Goal: Information Seeking & Learning: Learn about a topic

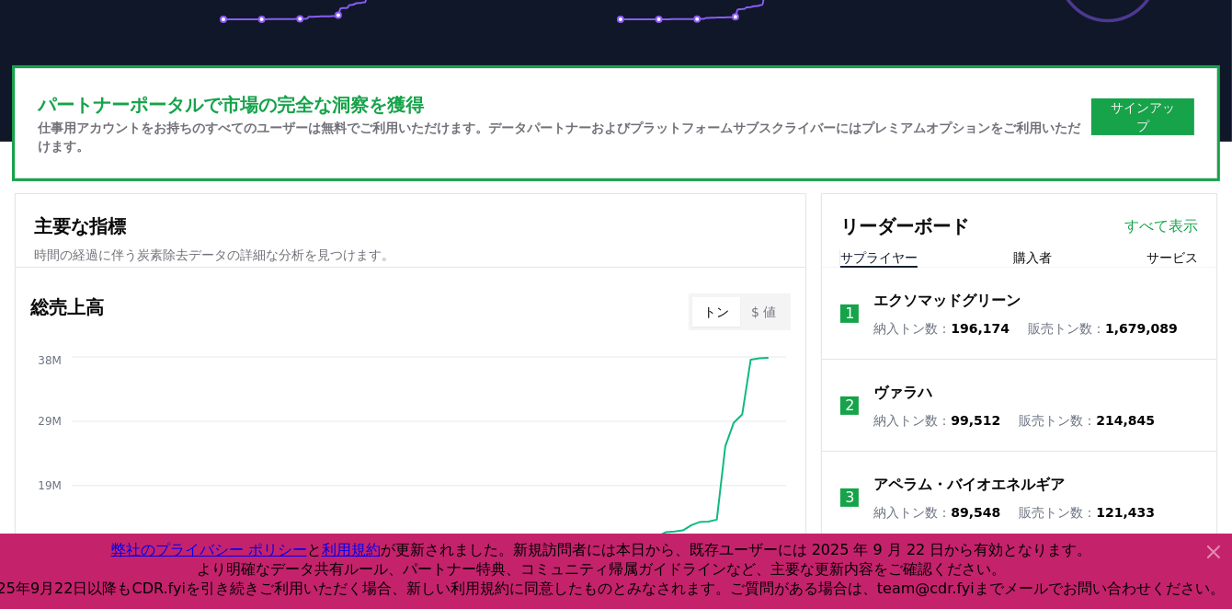
scroll to position [564, 0]
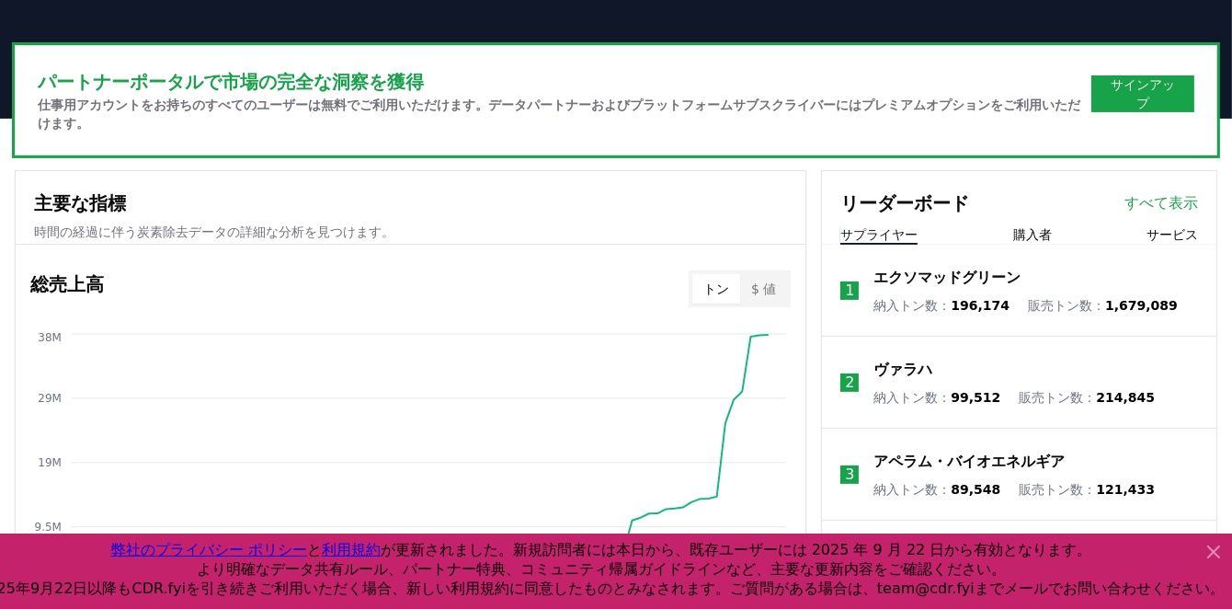
click at [1219, 543] on icon at bounding box center [1214, 552] width 22 height 22
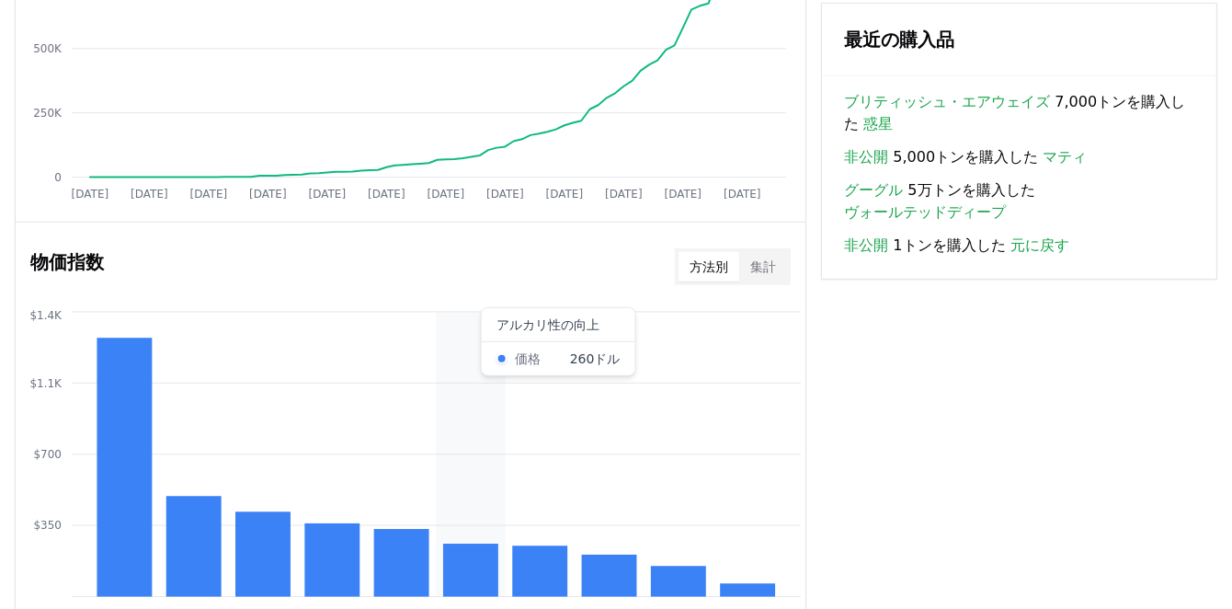
scroll to position [1349, 0]
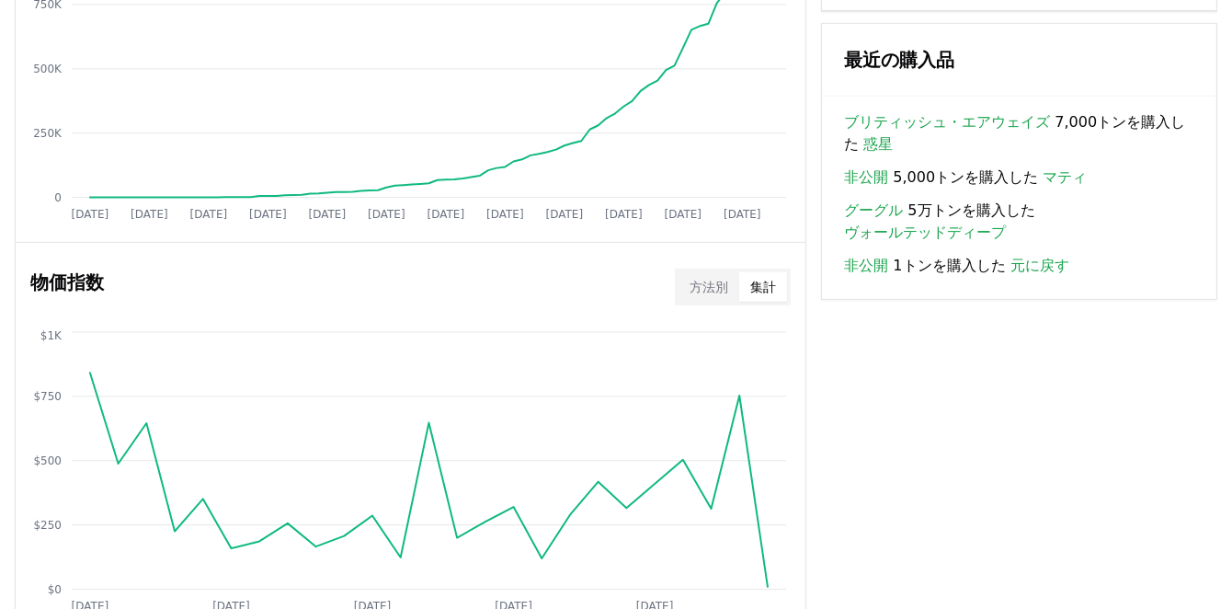
click at [766, 286] on font "集計" at bounding box center [763, 286] width 26 height 15
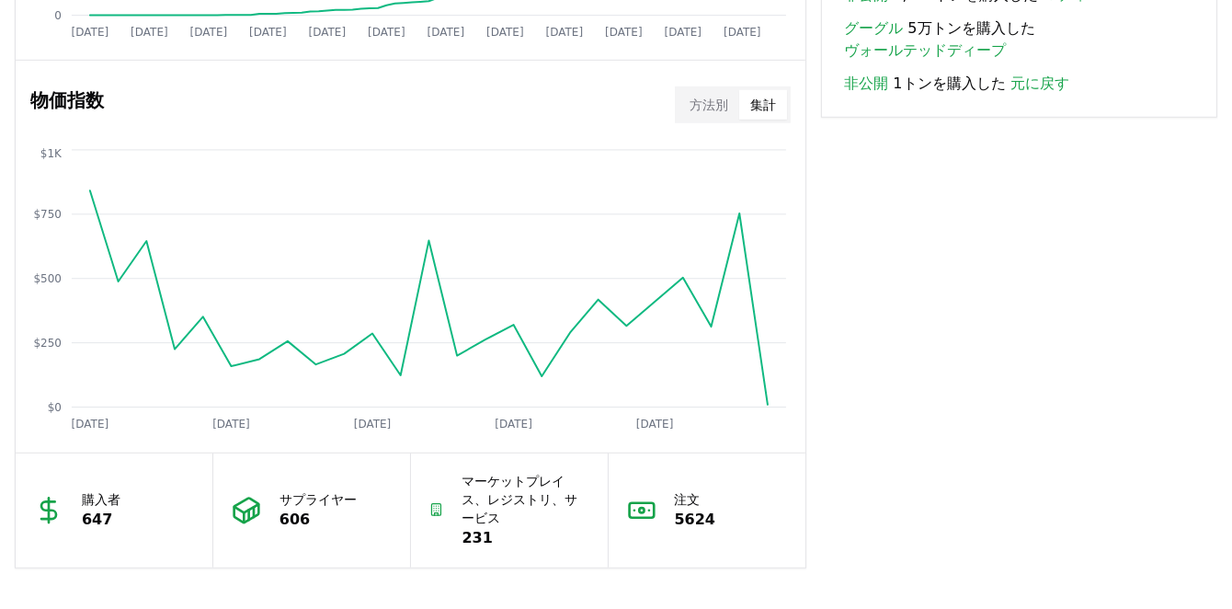
scroll to position [1528, 0]
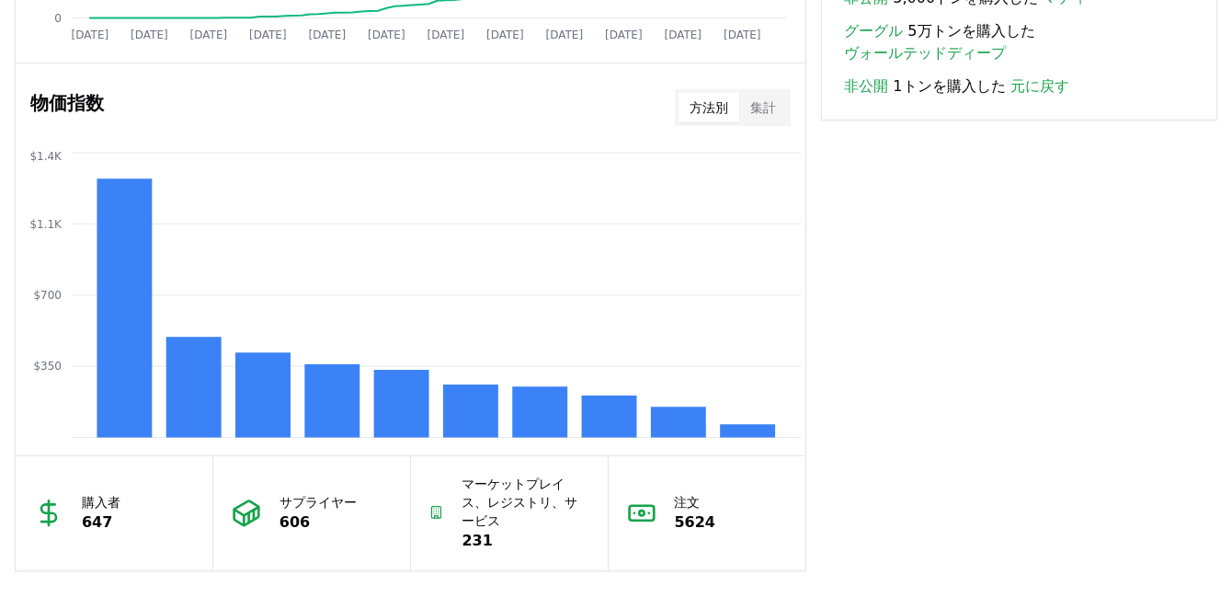
click at [695, 115] on font "方法別" at bounding box center [709, 107] width 39 height 15
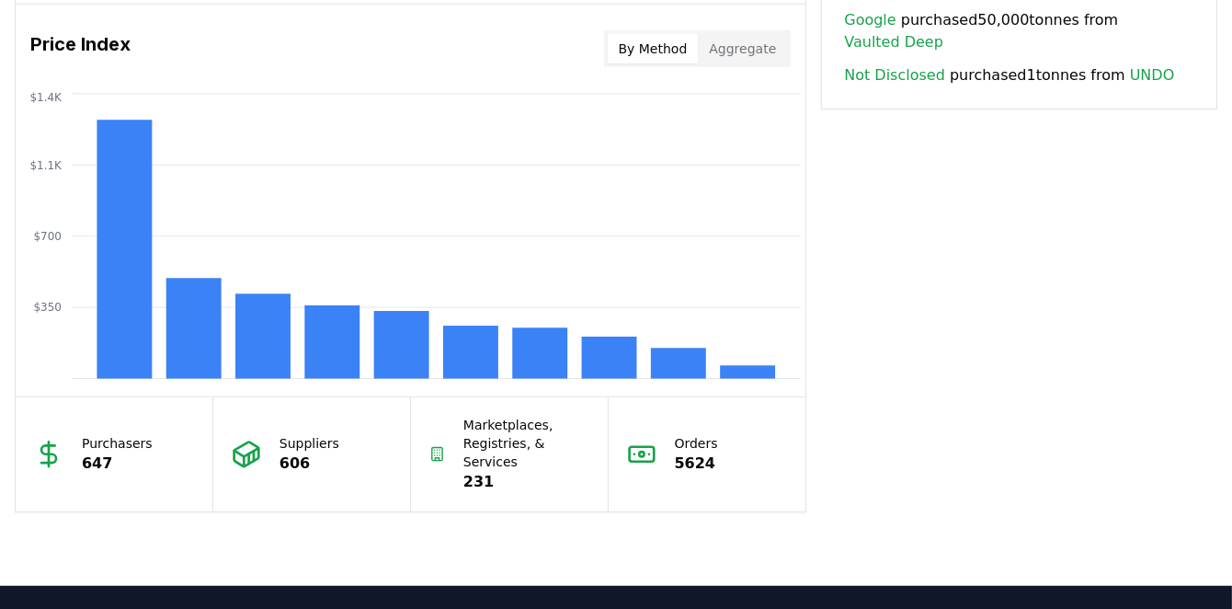
scroll to position [1462, 0]
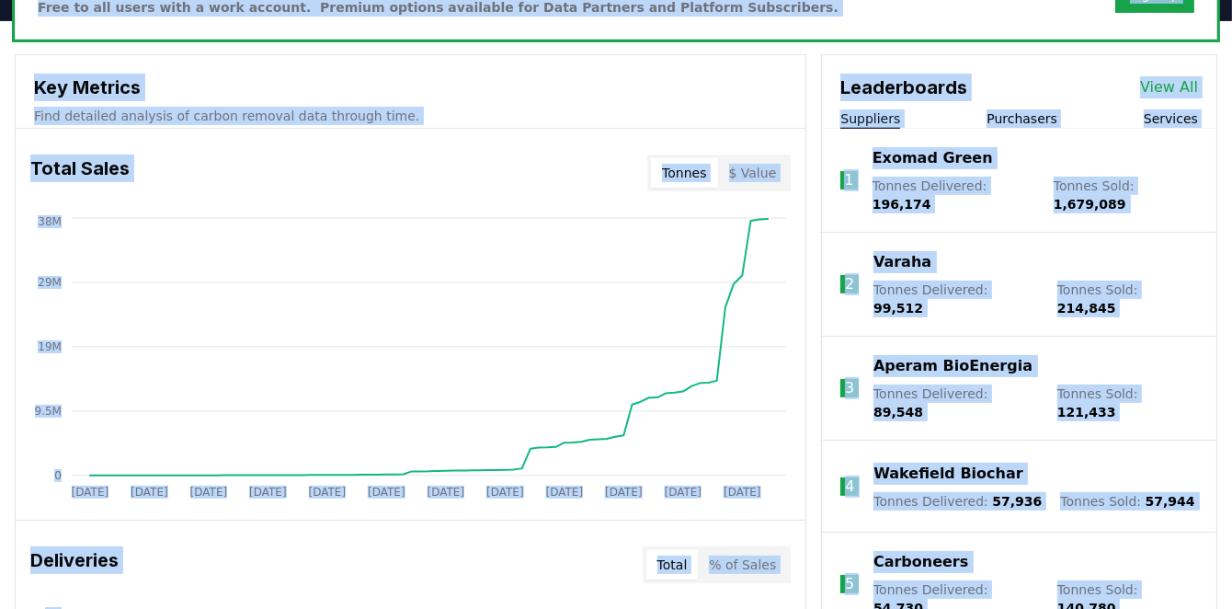
drag, startPoint x: 978, startPoint y: 116, endPoint x: 1070, endPoint y: -31, distance: 173.5
click at [1070, 0] on html "CDR . fyi Leaderboards CDR Map Pricing Survey Events Partners About Us Blog Con…" at bounding box center [616, 583] width 1232 height 2408
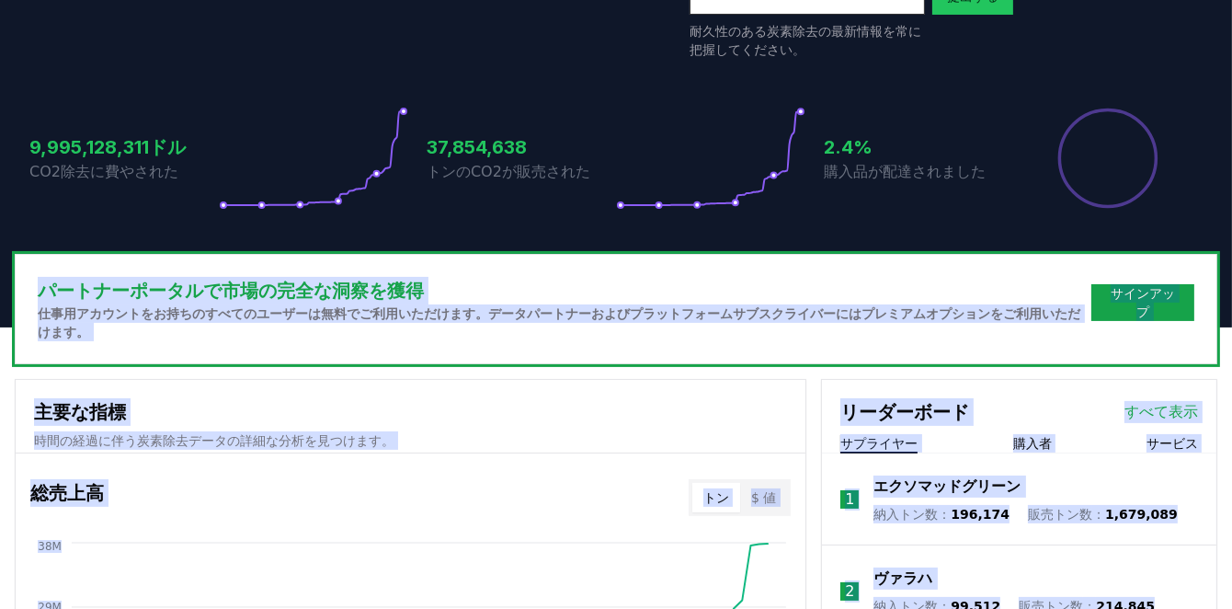
scroll to position [421, 0]
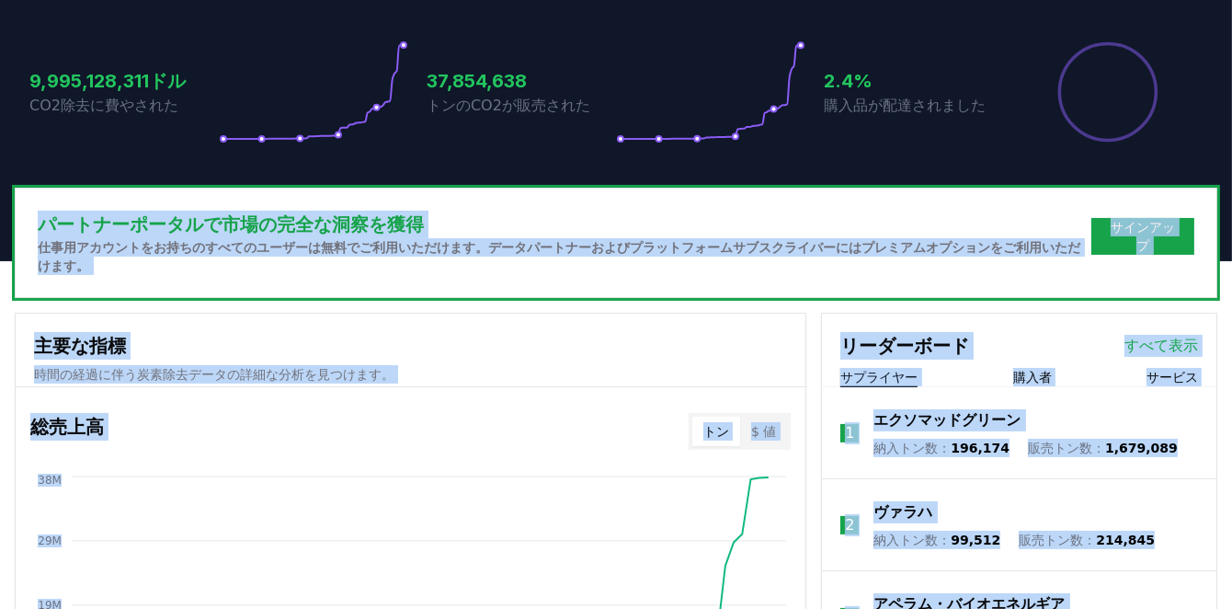
click at [963, 211] on div "パートナーポータルで市場の完全な洞察を獲得 仕事用アカウントをお持ちのすべてのユーザーは無料でご利用いただけます。データパートナーおよびプラットフォームサブス…" at bounding box center [616, 243] width 1203 height 110
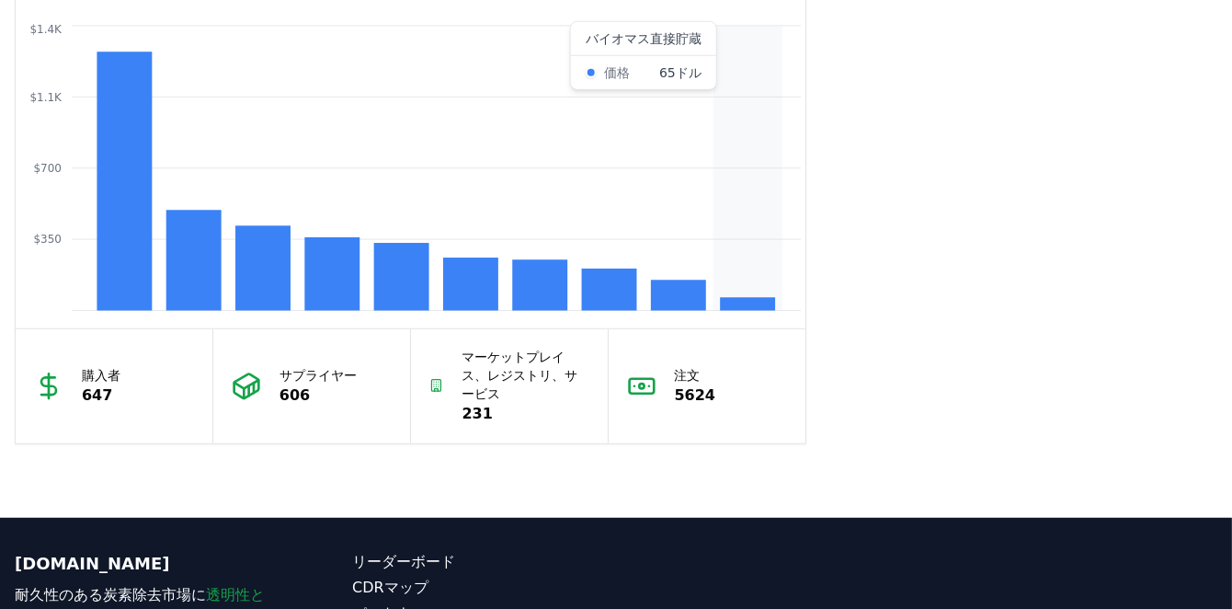
scroll to position [1659, 0]
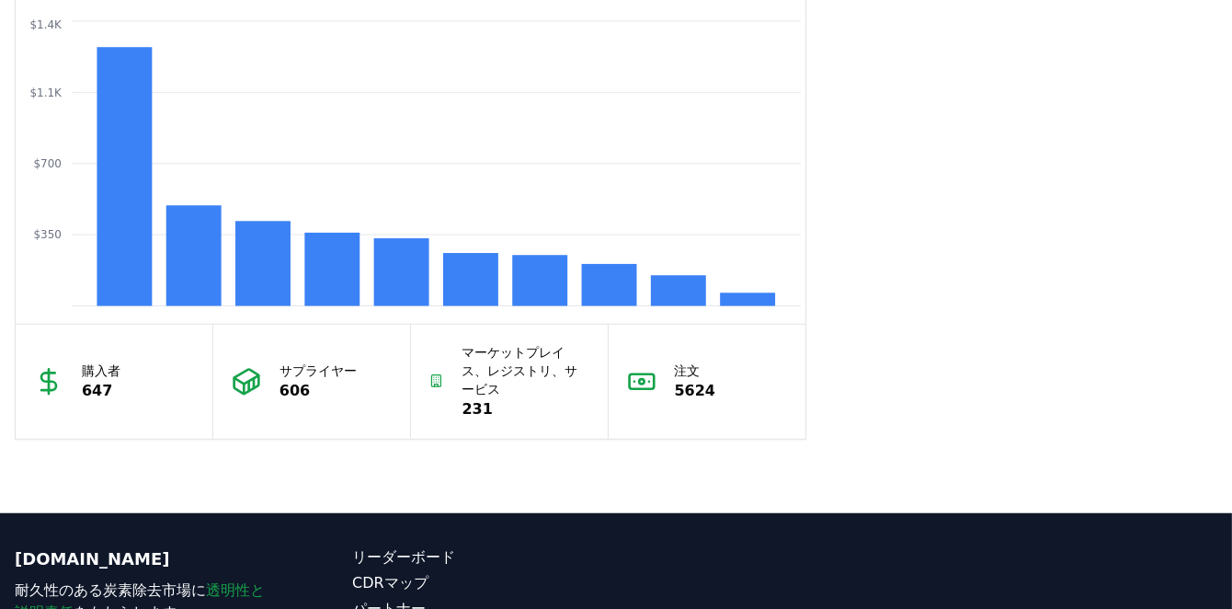
click at [633, 374] on icon at bounding box center [641, 381] width 29 height 29
click at [487, 368] on font "マーケットプレイス、レジストリ、サービス" at bounding box center [520, 370] width 116 height 51
click at [59, 371] on icon at bounding box center [48, 381] width 29 height 29
click at [241, 379] on icon at bounding box center [239, 386] width 10 height 16
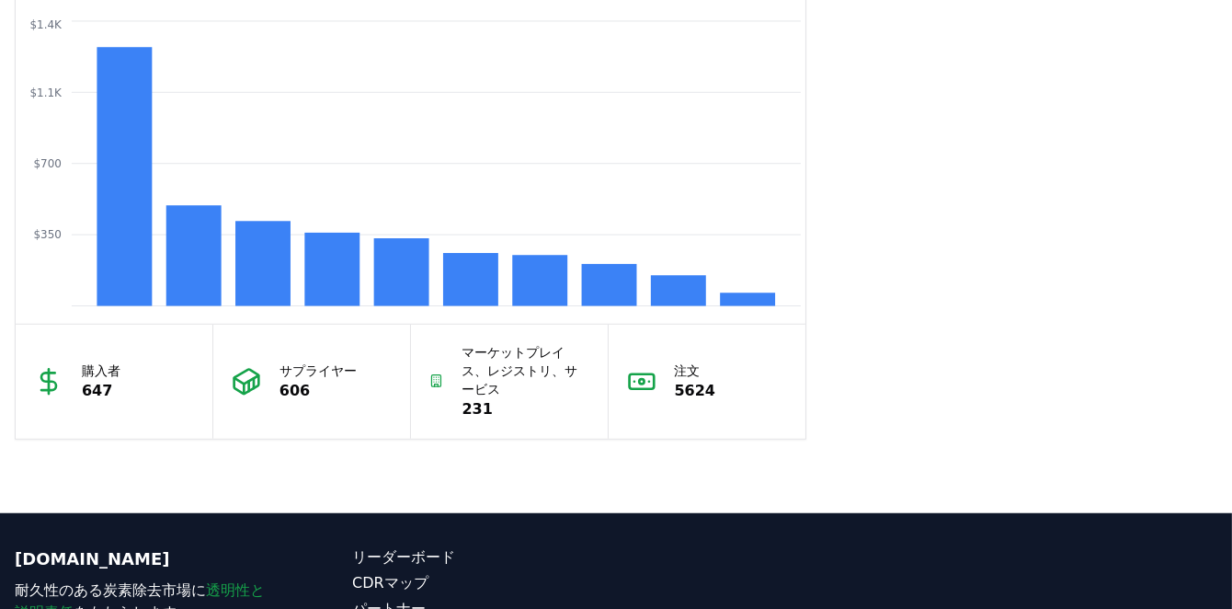
click at [282, 392] on font "606" at bounding box center [294, 390] width 30 height 17
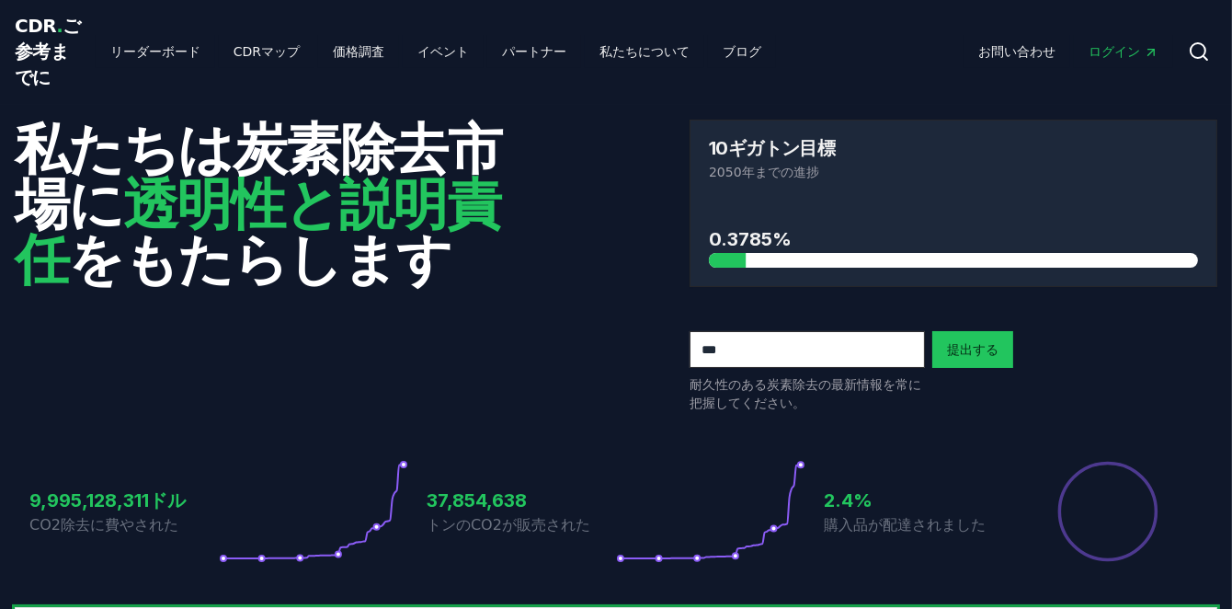
scroll to position [0, 0]
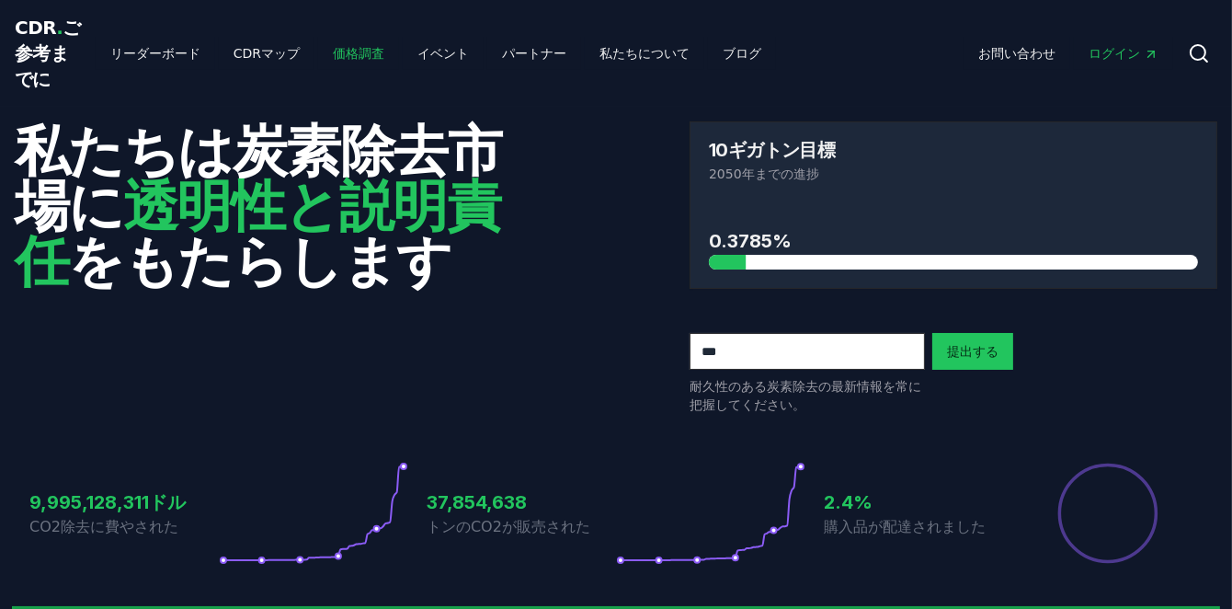
click at [333, 61] on font "価格調査" at bounding box center [358, 53] width 51 height 15
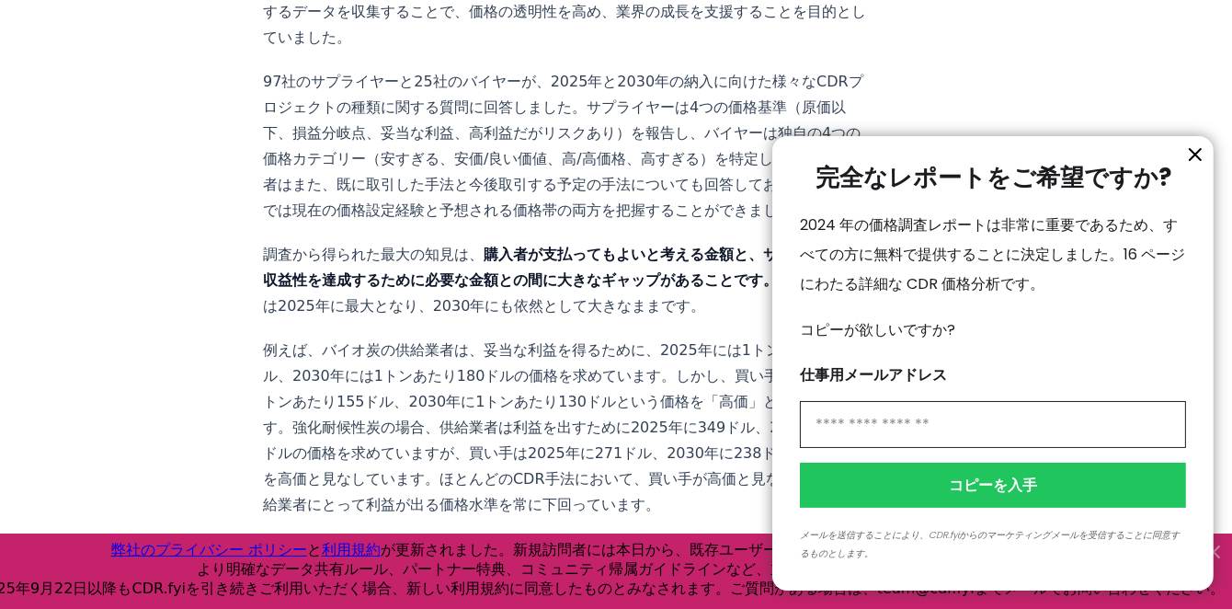
scroll to position [872, 0]
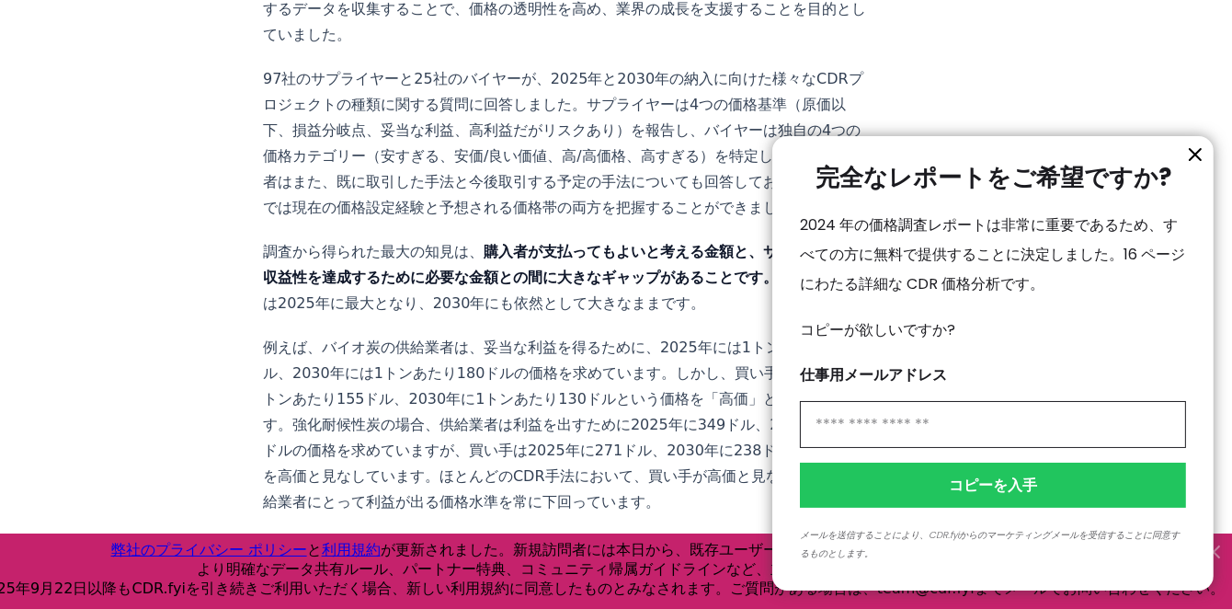
click at [942, 418] on input "情報" at bounding box center [993, 424] width 386 height 47
type input "*"
click at [851, 421] on input "**********" at bounding box center [993, 424] width 386 height 47
type input "**********"
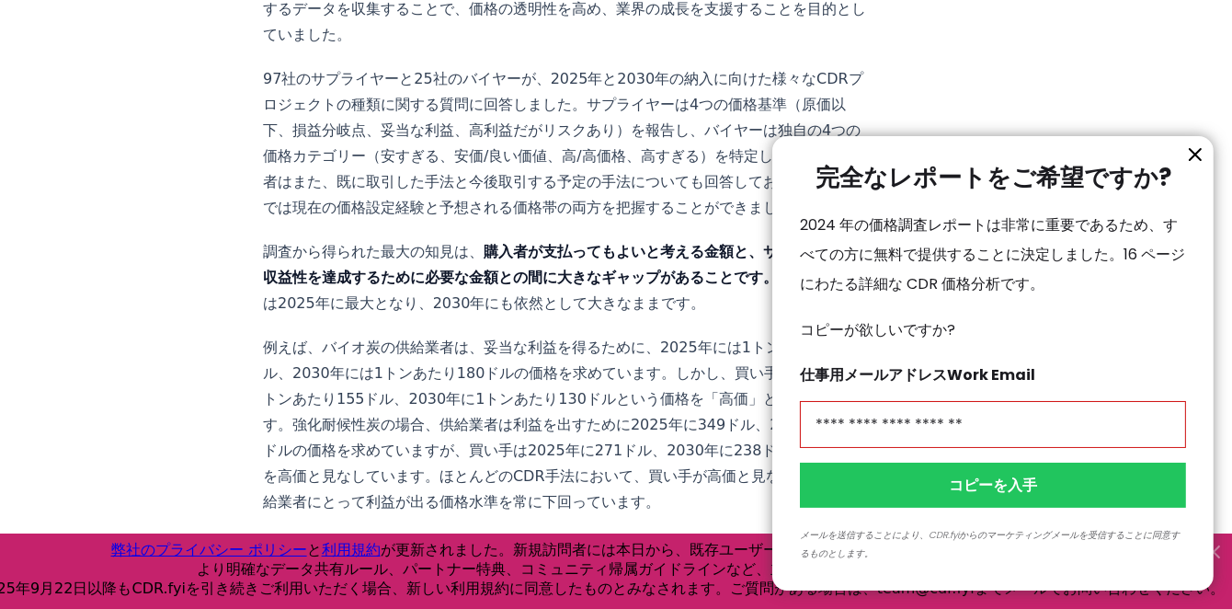
click at [1007, 481] on font "コピーを入手" at bounding box center [993, 484] width 88 height 21
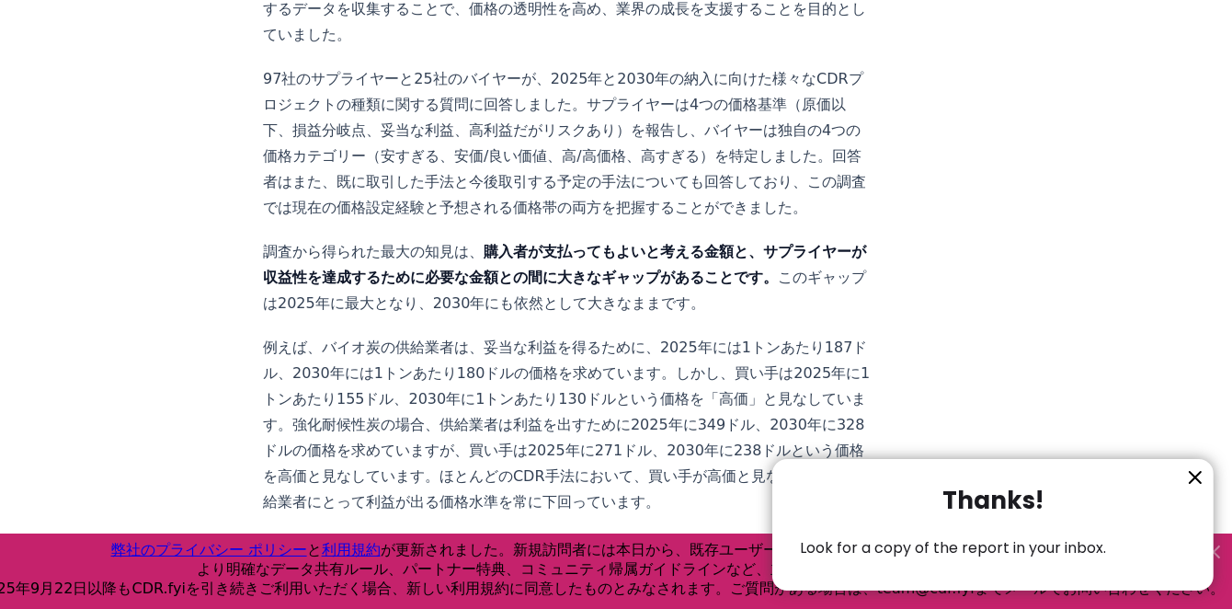
click at [1020, 389] on div at bounding box center [616, 304] width 1232 height 609
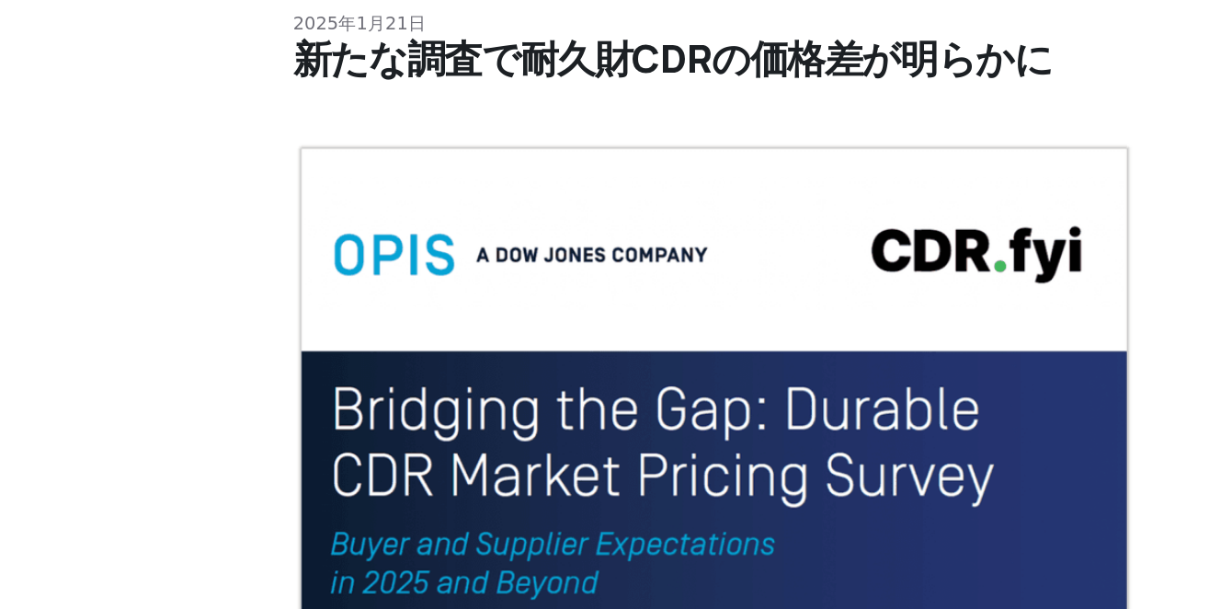
scroll to position [0, 0]
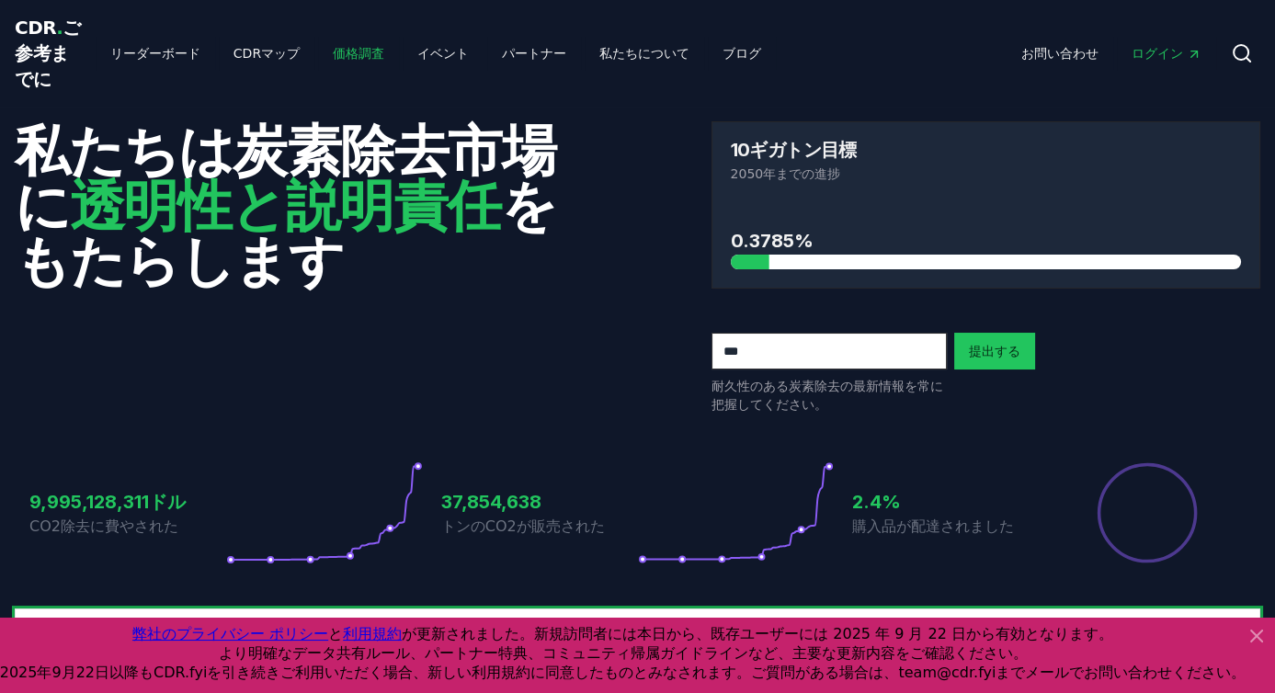
click at [333, 61] on font "価格調査" at bounding box center [358, 53] width 51 height 15
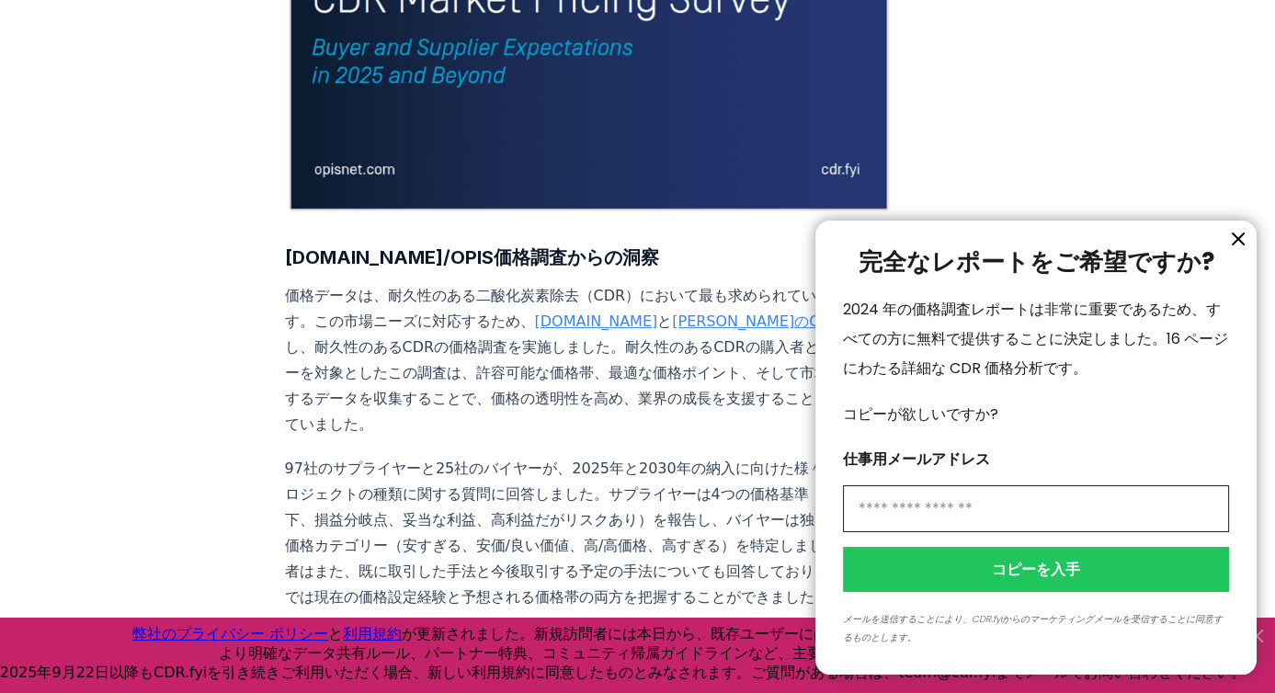
scroll to position [492, 0]
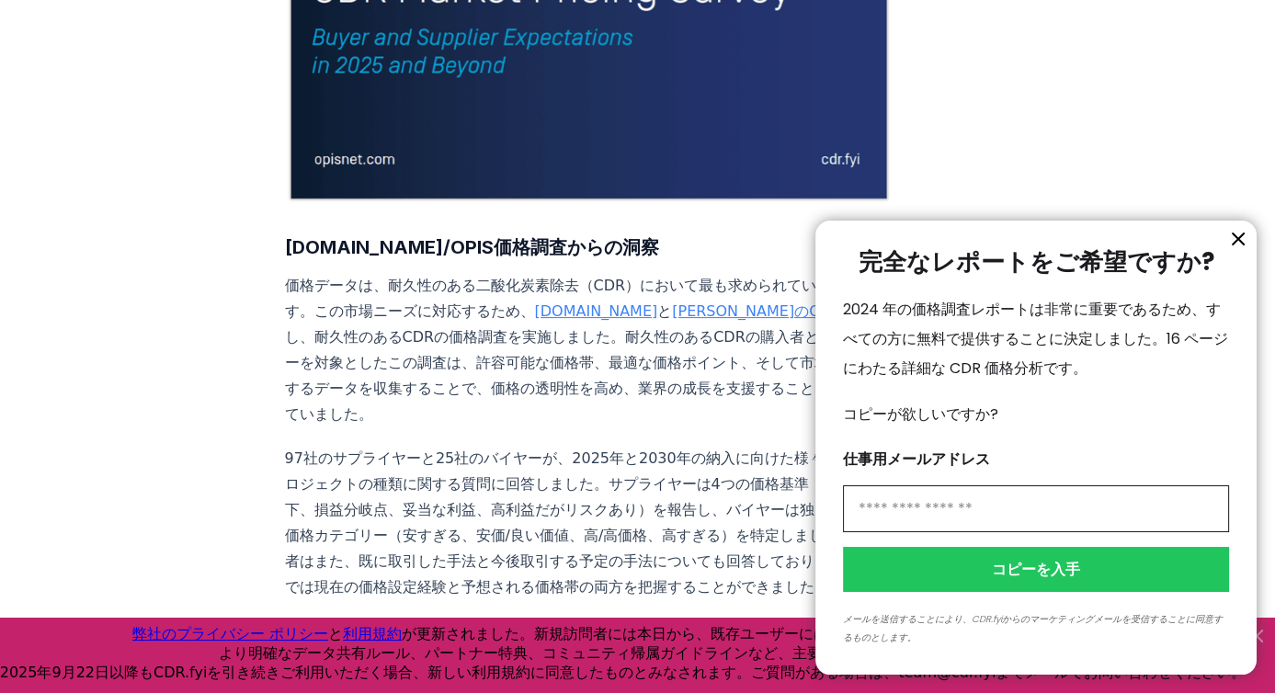
click at [1231, 244] on icon "情報" at bounding box center [1238, 239] width 22 height 22
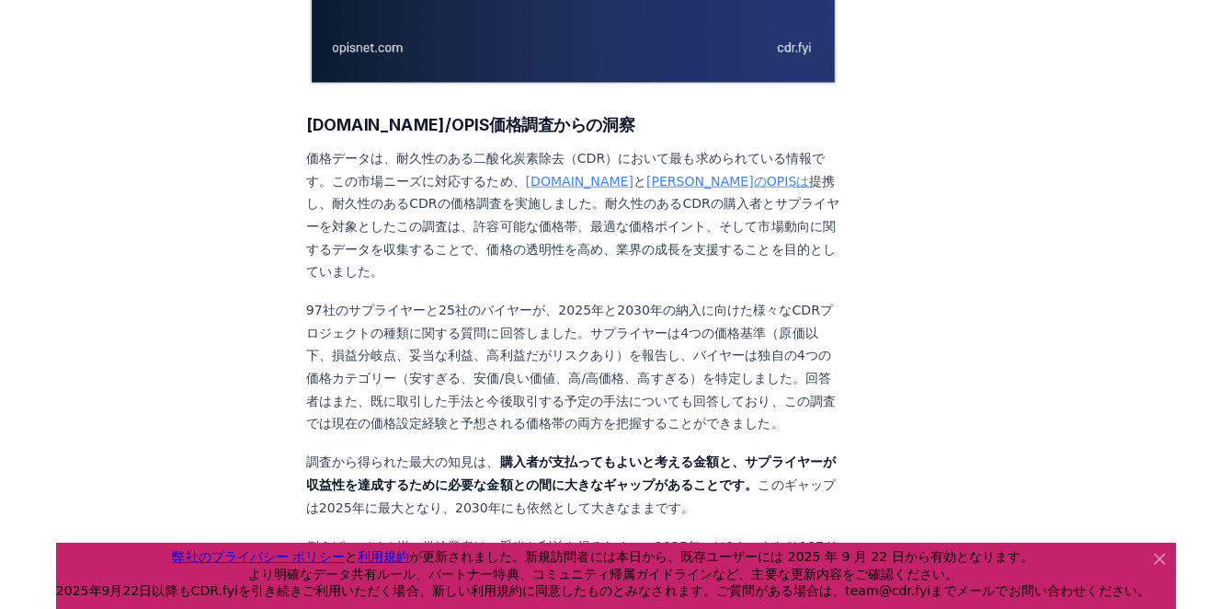
scroll to position [609, 0]
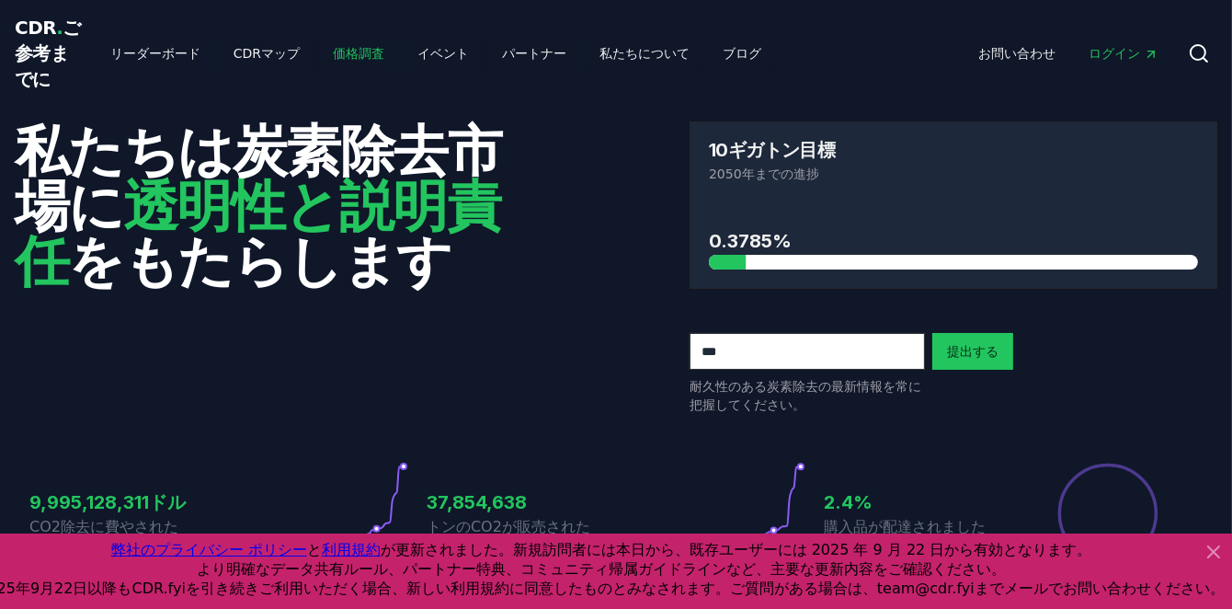
click at [333, 61] on font "価格調査" at bounding box center [358, 53] width 51 height 15
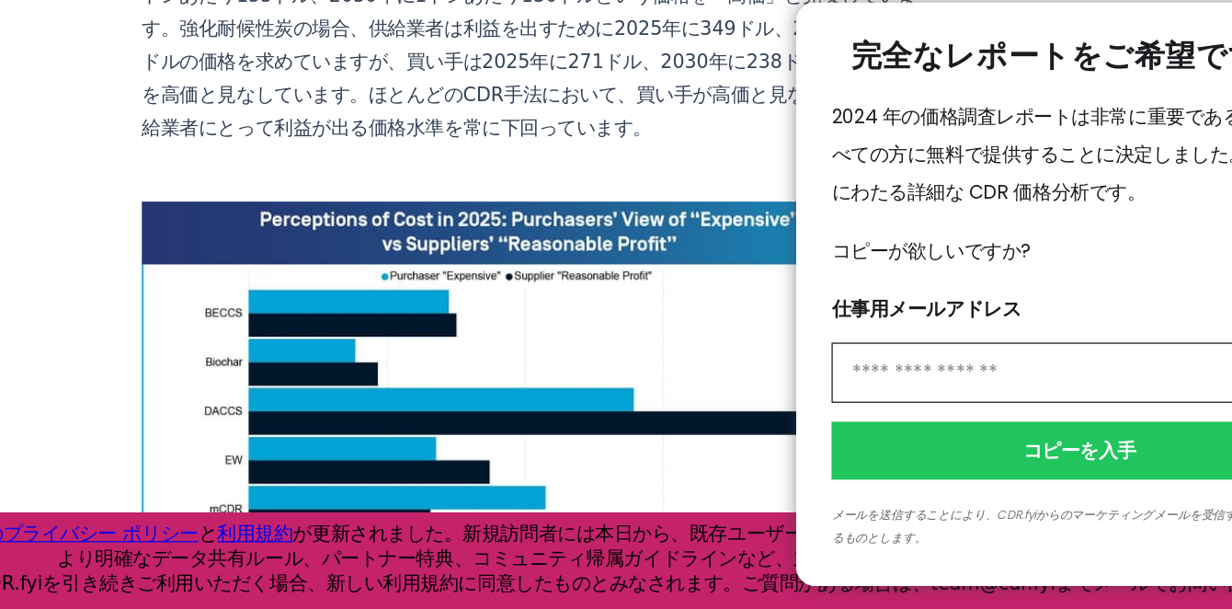
scroll to position [1142, 0]
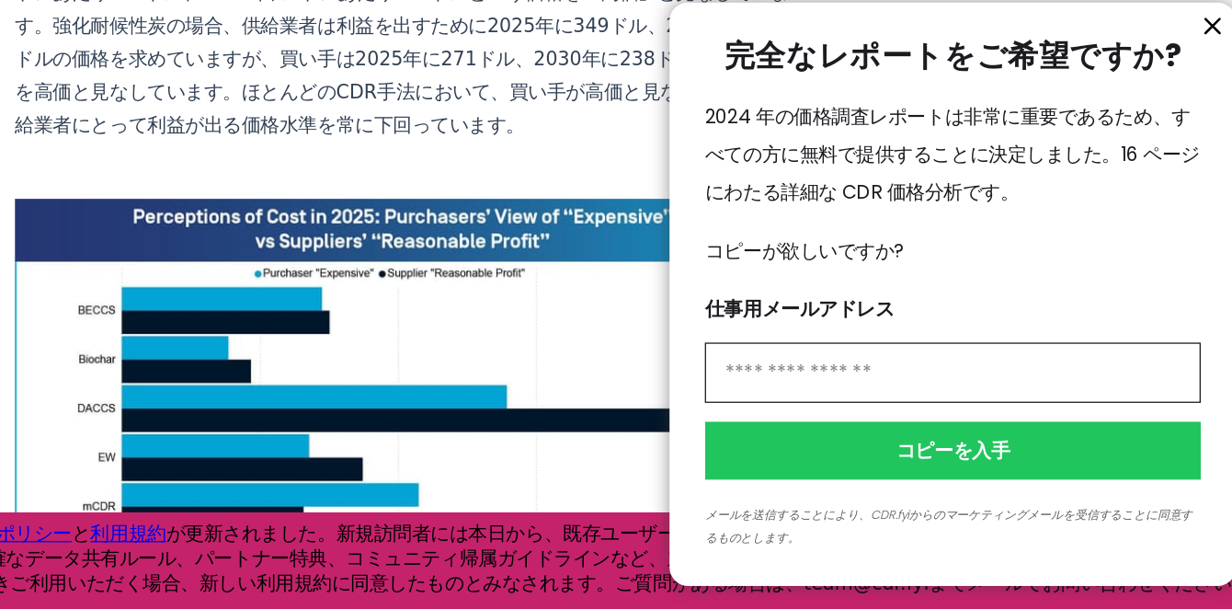
click at [1197, 154] on icon "情報" at bounding box center [1195, 154] width 22 height 22
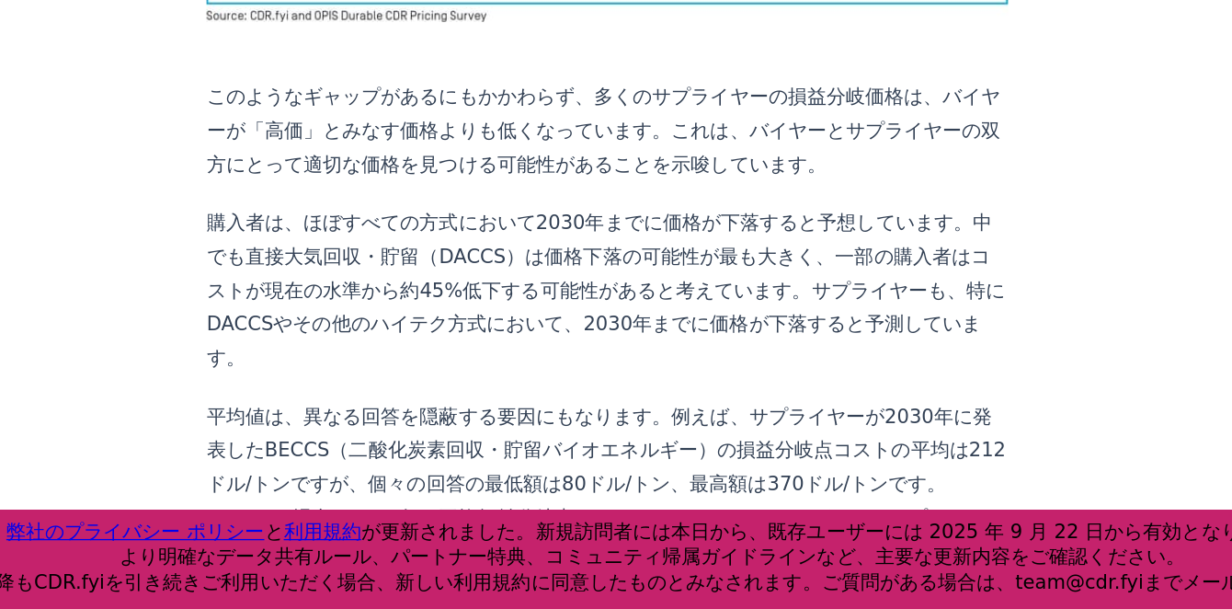
scroll to position [1675, 0]
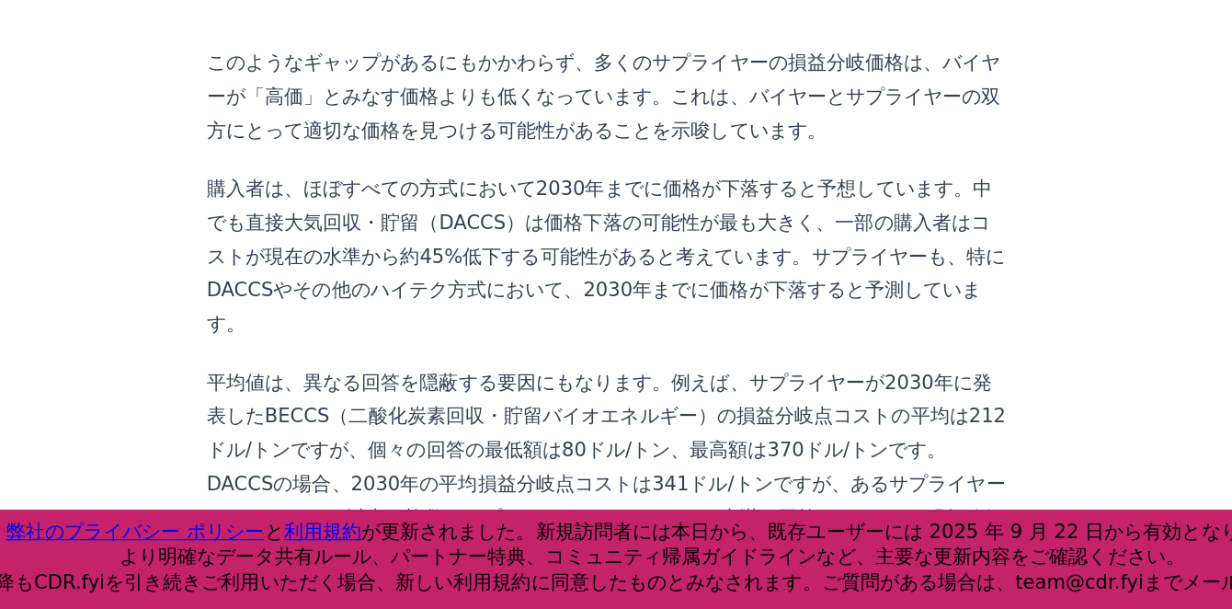
click at [477, 305] on div "CDR.fyi/OPIS価格調査からの洞察 価格データは、耐久性のある二酸化炭素除去（CDR）において最も求められている情報です。この市場ニーズに対応するため…" at bounding box center [567, 587] width 609 height 4046
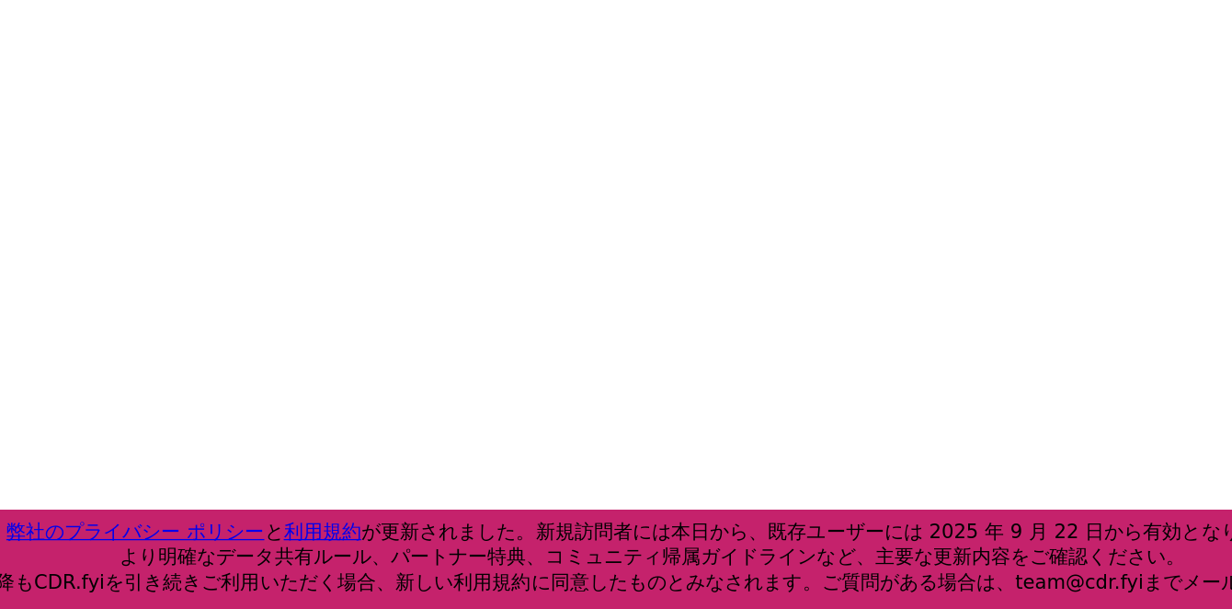
scroll to position [4061, 0]
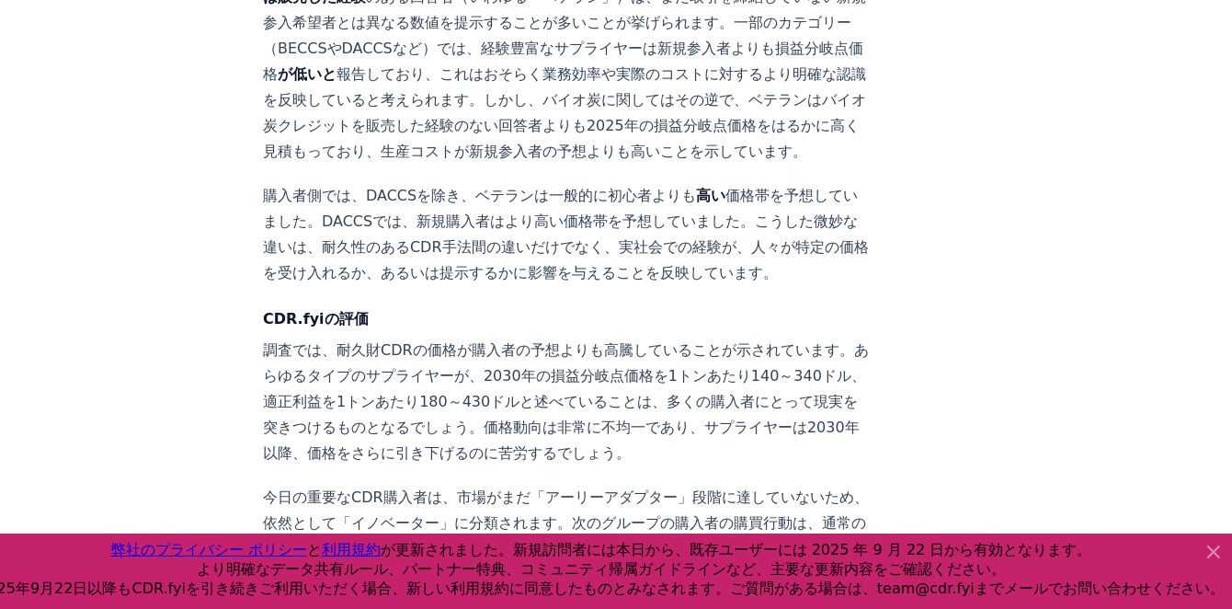
scroll to position [2292, 0]
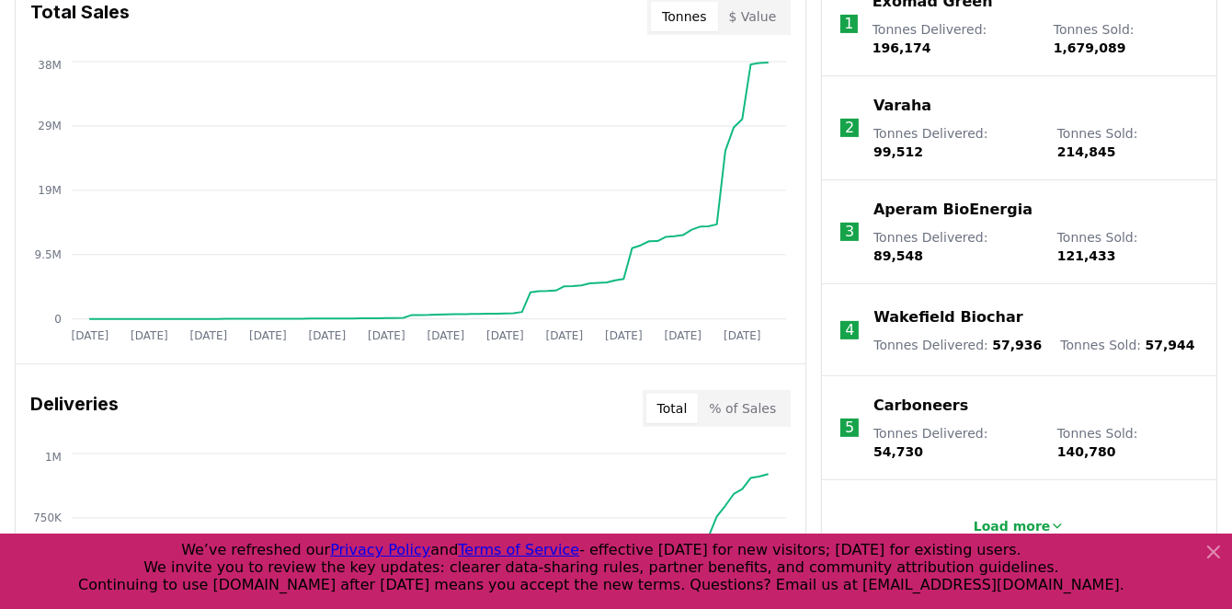
scroll to position [778, 0]
click at [1214, 555] on icon at bounding box center [1214, 552] width 22 height 22
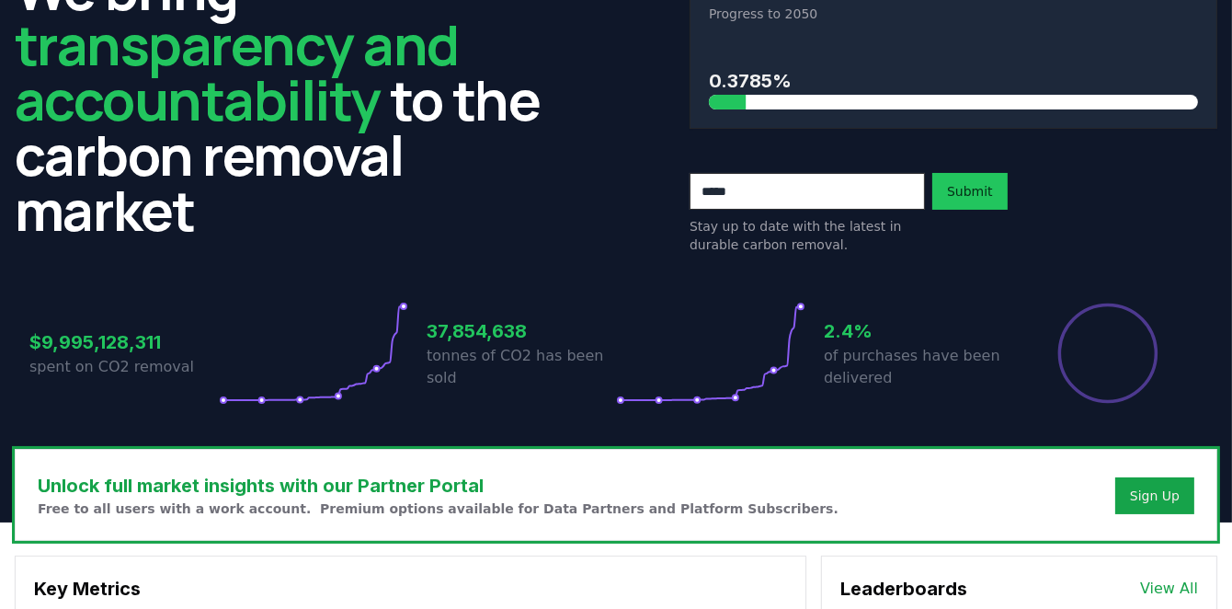
scroll to position [0, 0]
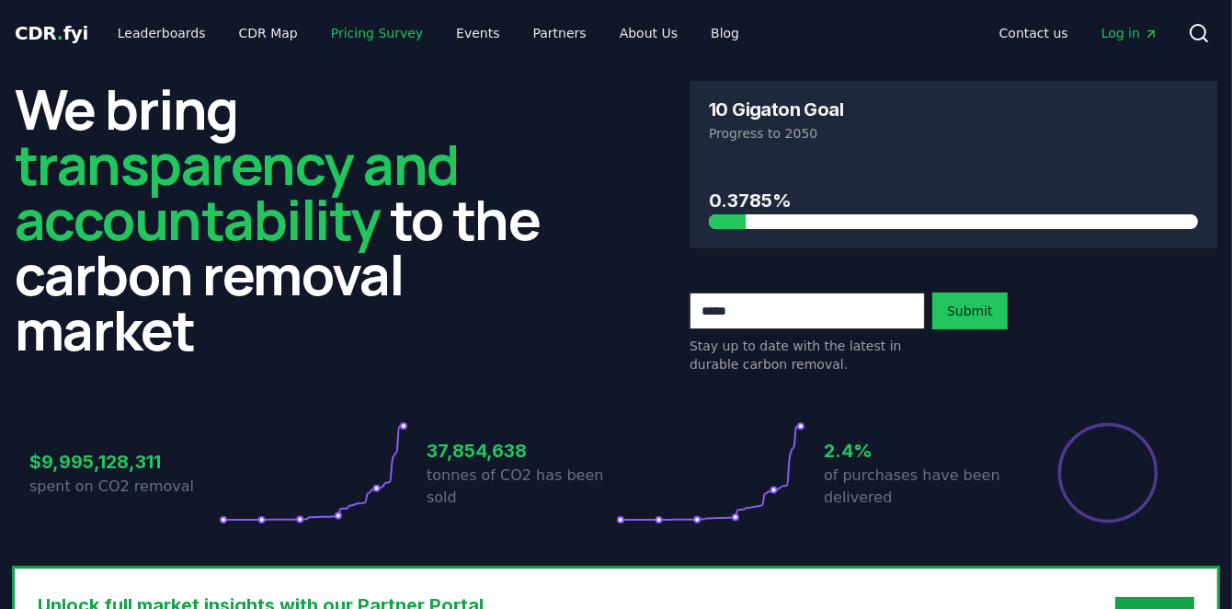
click at [352, 41] on link "Pricing Survey" at bounding box center [376, 33] width 121 height 33
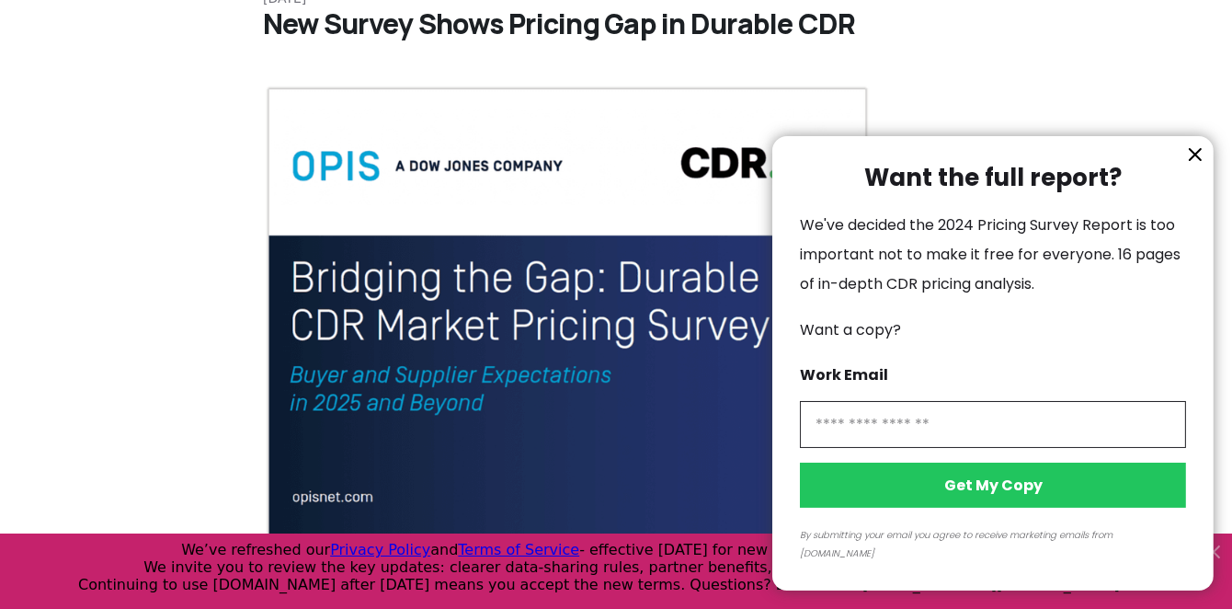
scroll to position [180, 0]
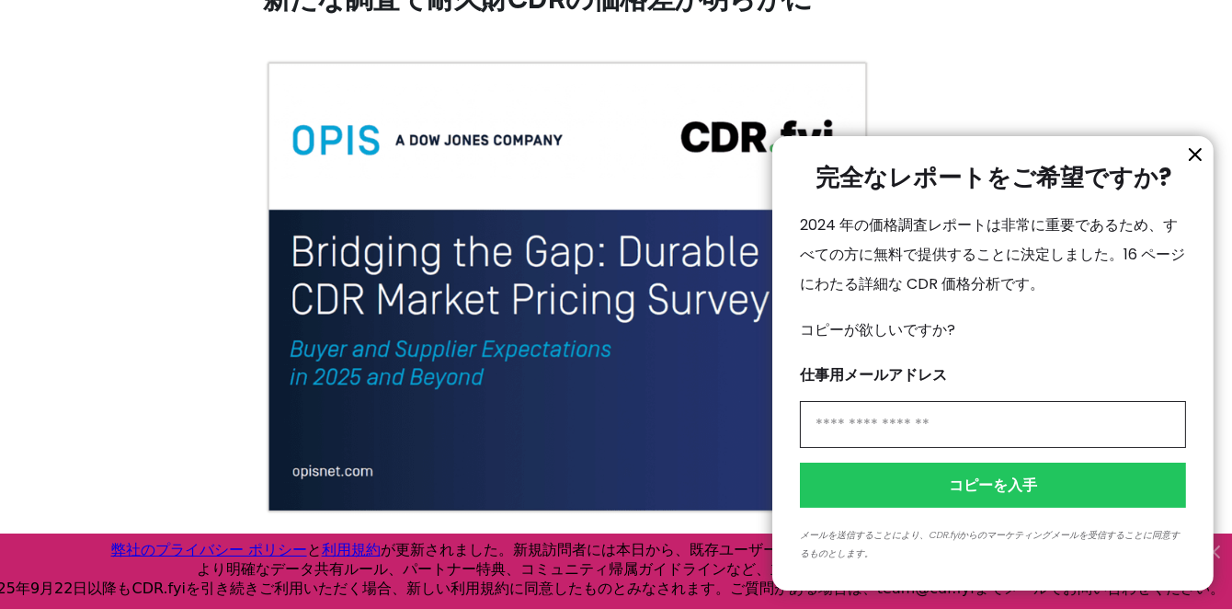
click at [1194, 156] on icon "情報" at bounding box center [1195, 154] width 11 height 11
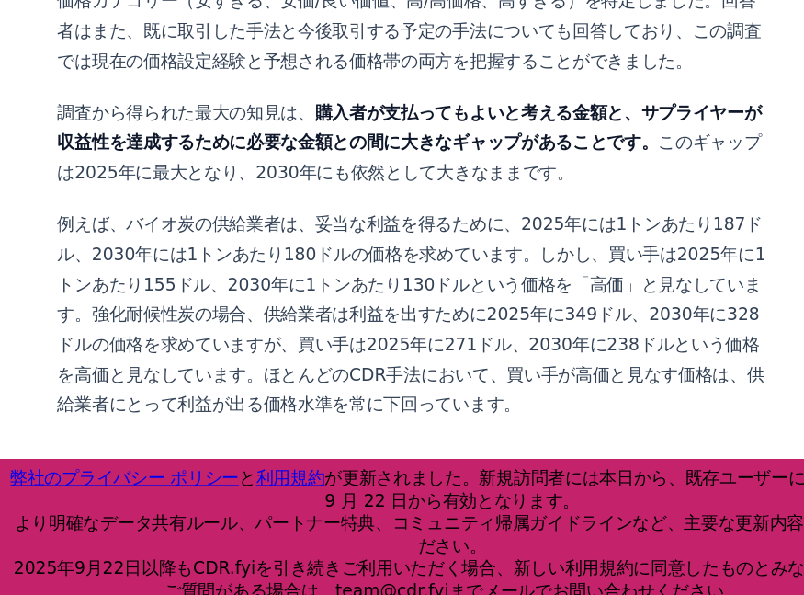
scroll to position [955, 0]
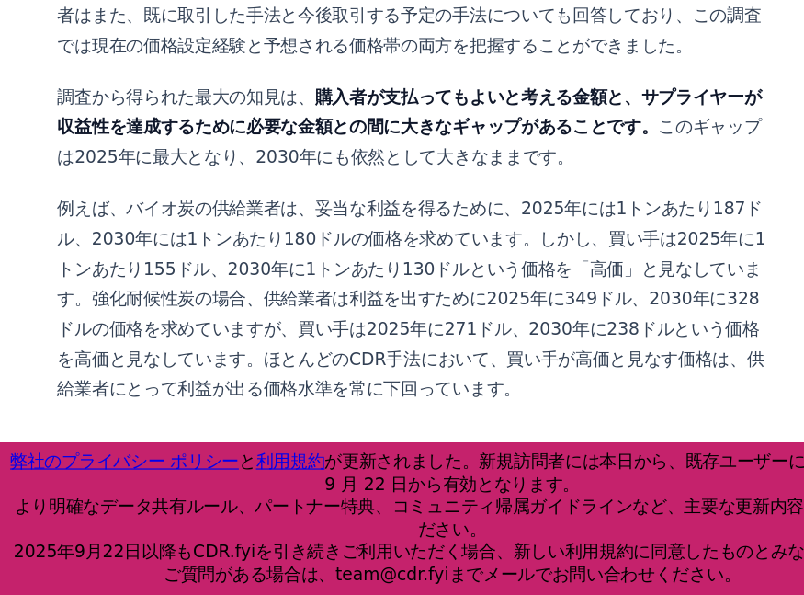
click at [350, 255] on font "例えば、バイオ炭の供給業者は、妥当な利益を得るために、2025年には1トンあたり187ドル、2030年には1トンあたり180ドルの価格を求めています。しかし、…" at bounding box center [353, 341] width 607 height 172
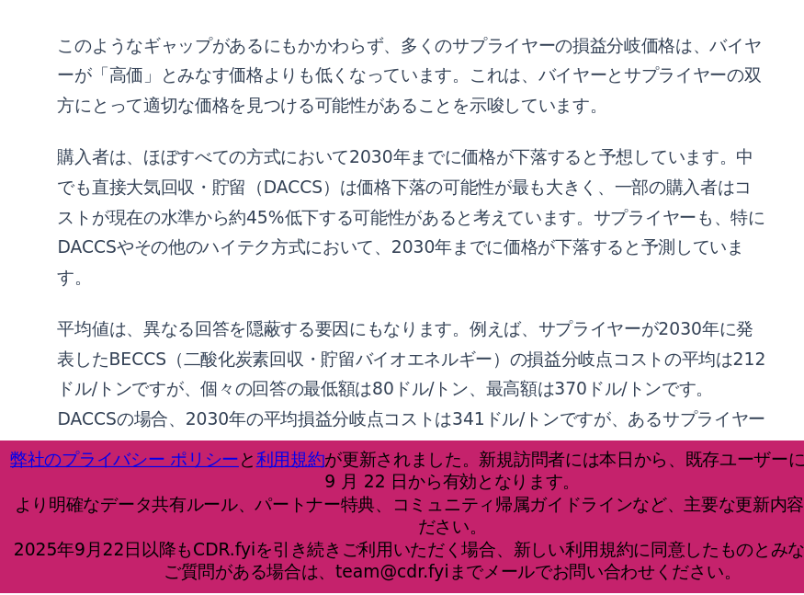
scroll to position [1745, 0]
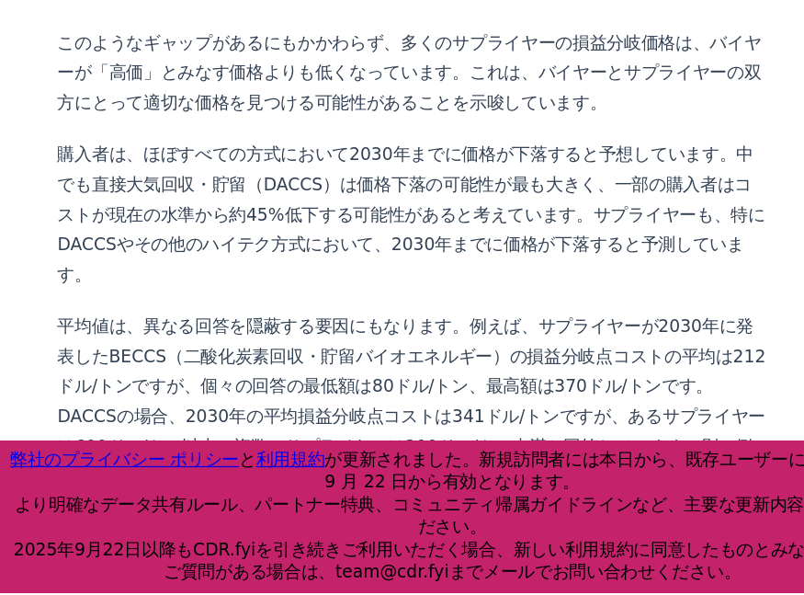
click at [82, 211] on font "購入者は、ほぼすべての方式において2030年までに価格が下落すると予想しています。中でも直接大気回収・貯留（DACCS）は価格下落の可能性が最も大きく、一部の…" at bounding box center [353, 271] width 607 height 120
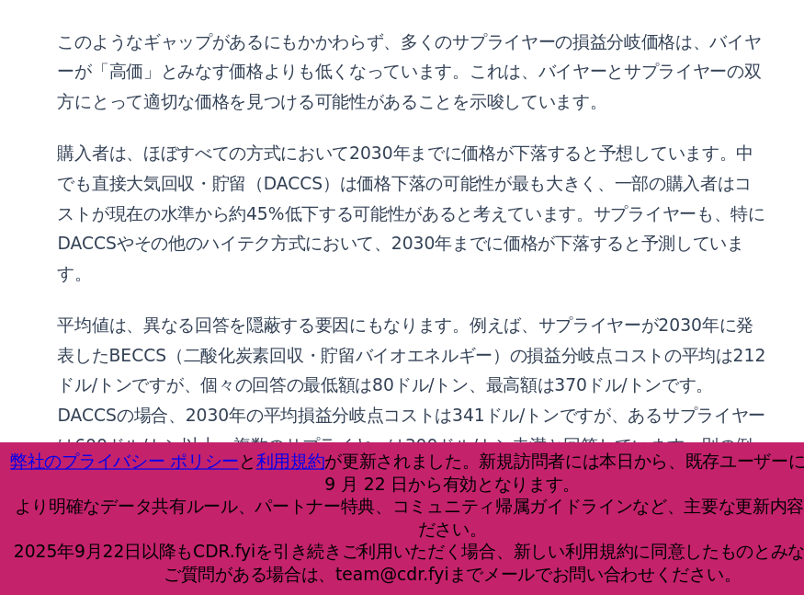
scroll to position [1748, 0]
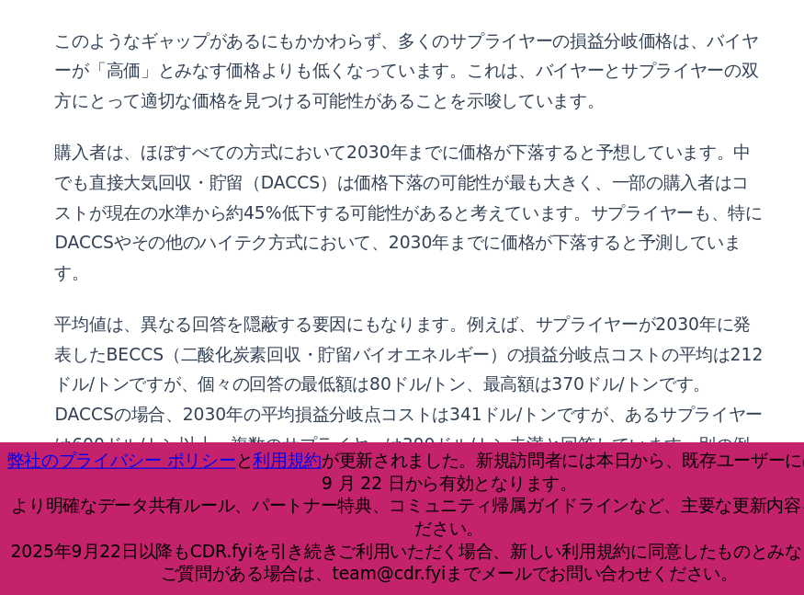
click at [195, 393] on font "平均値は、異なる回答を隠蔽する要因にもなります。例えば、サプライヤーが2030年に発表したBECCS（二酸化炭素回収・貯留バイオエネルギー）の損益分岐点コスト…" at bounding box center [353, 454] width 607 height 198
click at [151, 360] on font "平均値は、異なる回答を隠蔽する要因にもなります。例えば、サプライヤーが2030年に発表したBECCS（二酸化炭素回収・貯留バイオエネルギー）の損益分岐点コスト…" at bounding box center [353, 454] width 607 height 198
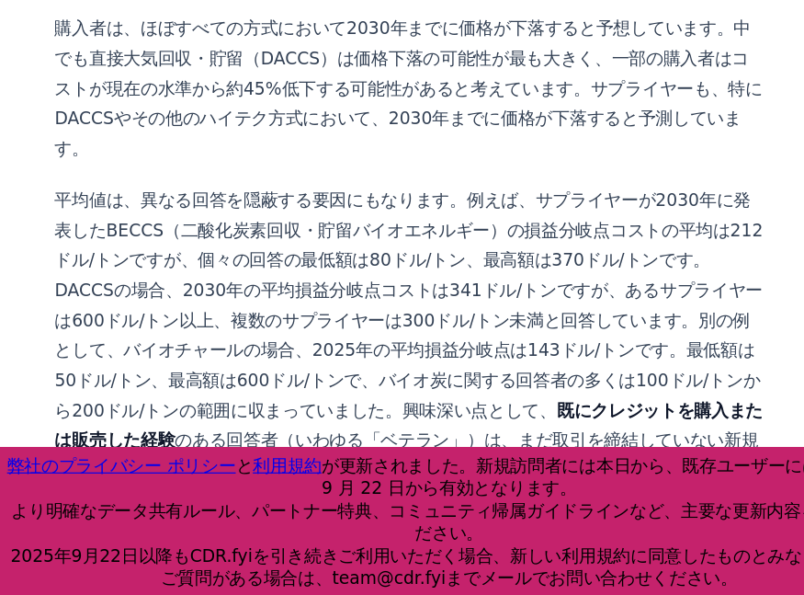
scroll to position [1858, 0]
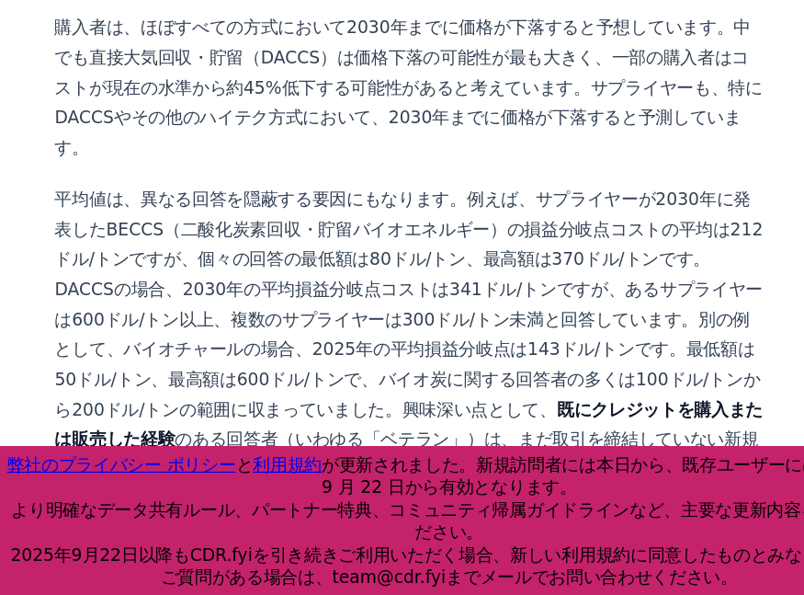
click at [212, 450] on font "のある回答者（いわゆる「ベテラン」）は、まだ取引を締結していない新規参入希望者とは異なる数値を提示することが多いことが挙げられます。一部のカテゴリー（BECC…" at bounding box center [351, 497] width 603 height 95
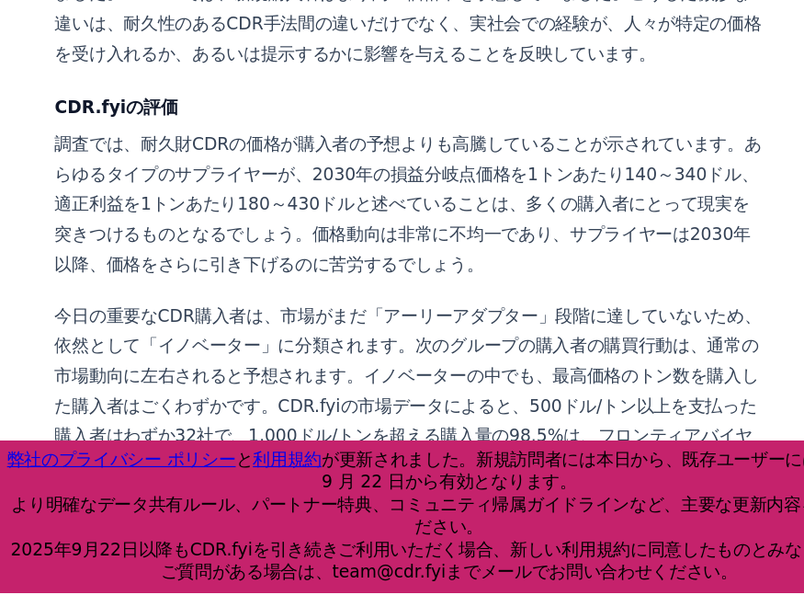
scroll to position [2462, 0]
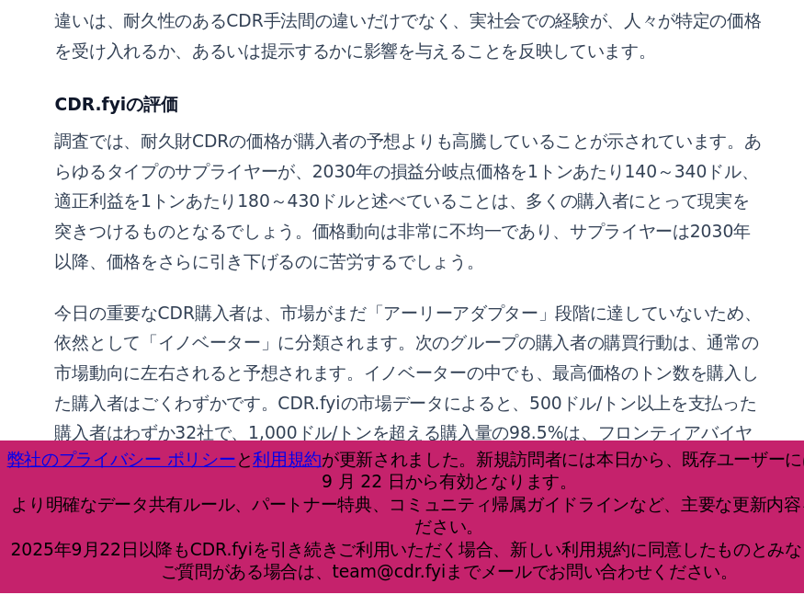
click at [161, 354] on font "今日の重要なCDR購入者は、市場がまだ「アーリーアダプター」段階に達していないため、依然として「イノベーター」に分類されます。次のグループの購入者の購買行動は…" at bounding box center [353, 446] width 606 height 198
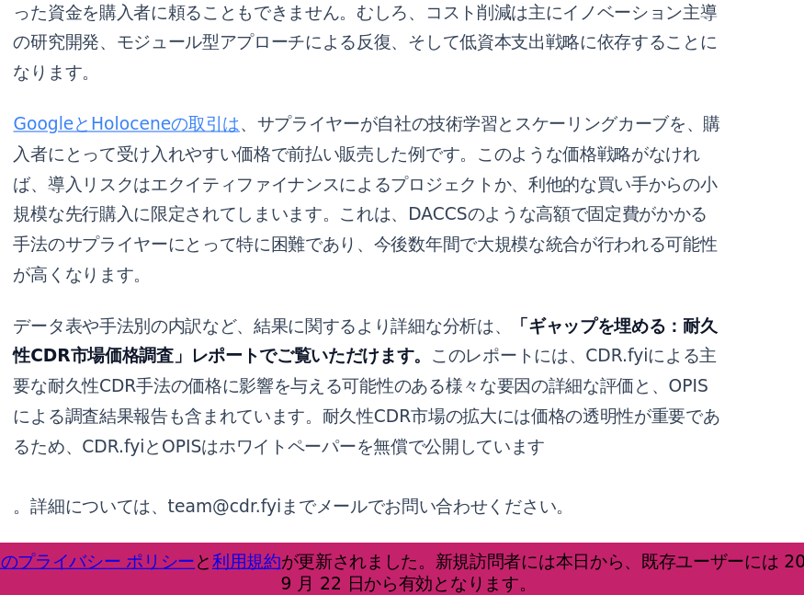
scroll to position [3184, 0]
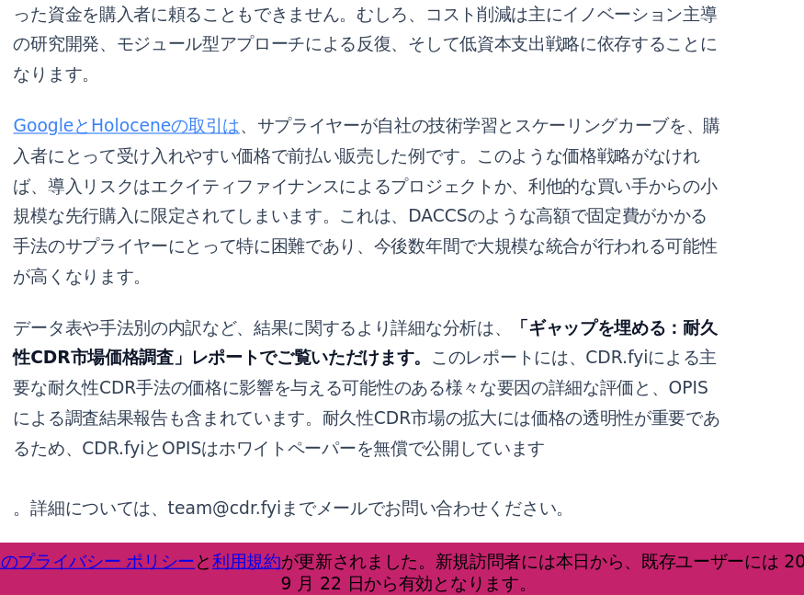
click at [515, 268] on p "データ表や手法別の内訳など、結果に関するより詳細な分析は、 「ギャップを埋める：耐久性CDR市場価格調査」レポートでご覧いただけます。 このレポートには、CD…" at bounding box center [354, 358] width 609 height 180
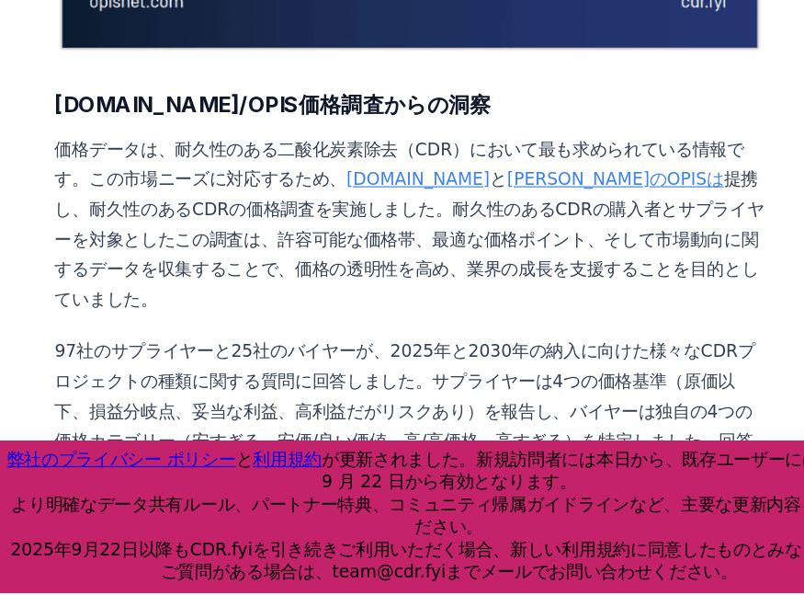
scroll to position [565, 0]
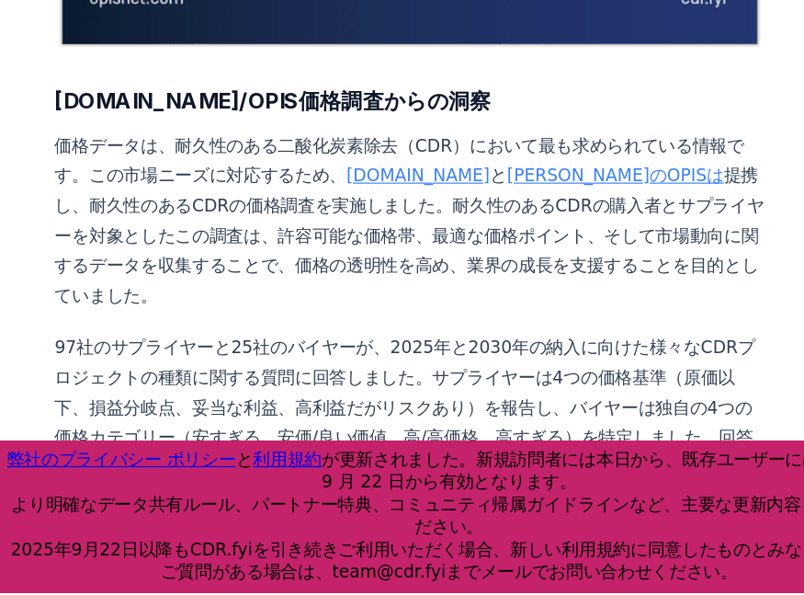
click at [178, 278] on font "提携し、耐久性のあるCDRの価格調査を実施しました。耐久性のあるCDRの購入者とサプライヤーを対象としたこの調査は、許容可能な価格帯、最適な価格ポイント、そし…" at bounding box center [354, 289] width 608 height 120
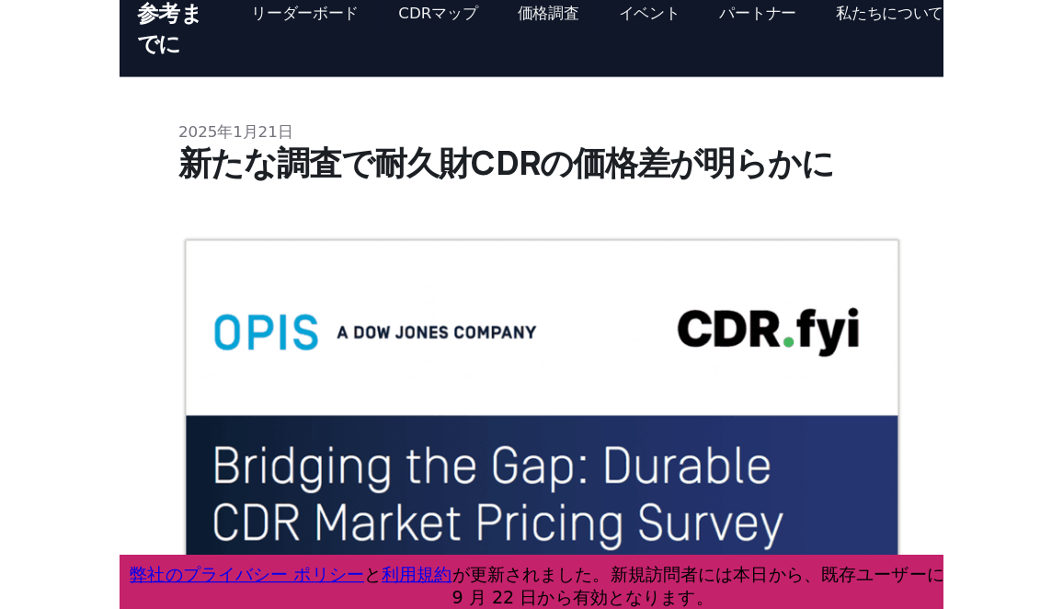
scroll to position [0, 0]
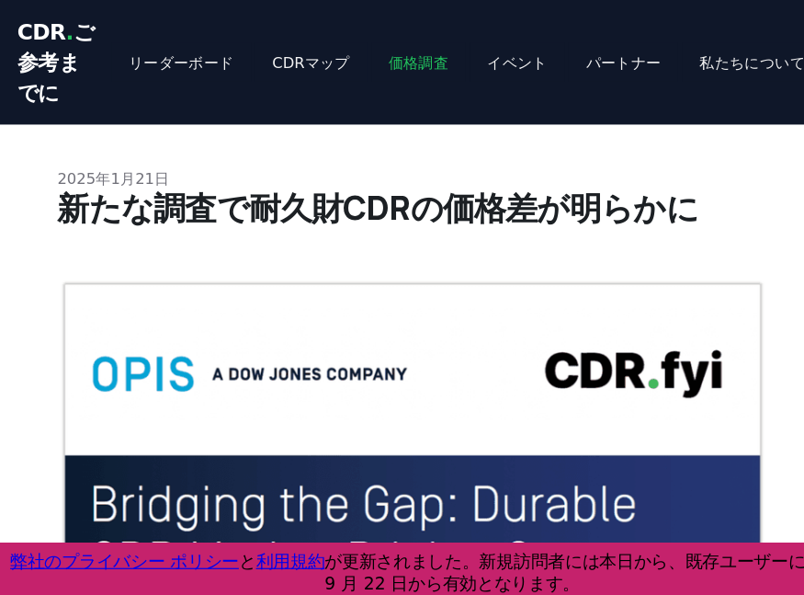
click at [318, 55] on link "価格調査" at bounding box center [358, 53] width 81 height 33
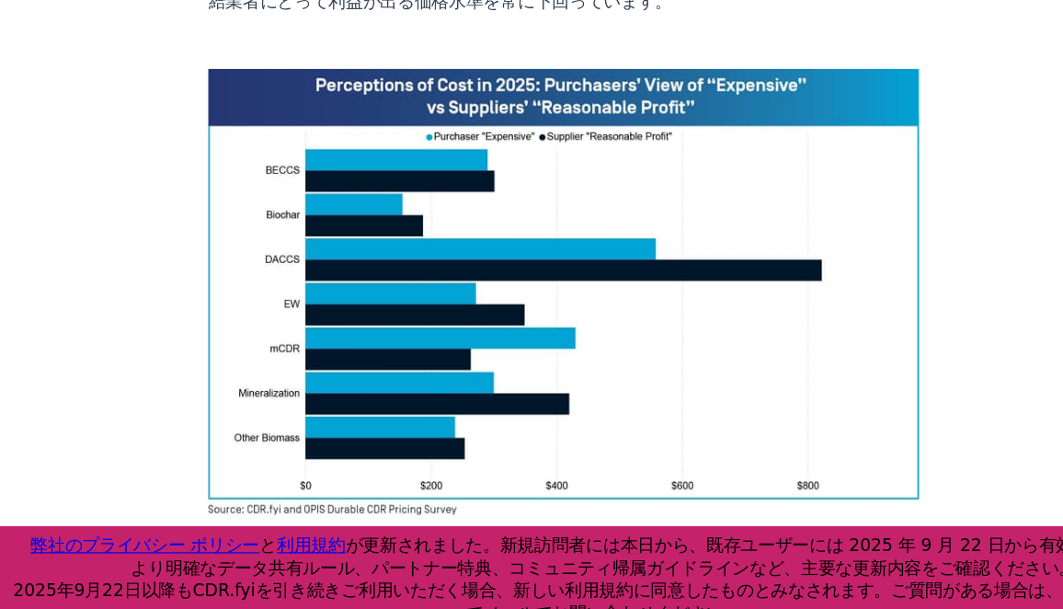
scroll to position [1309, 0]
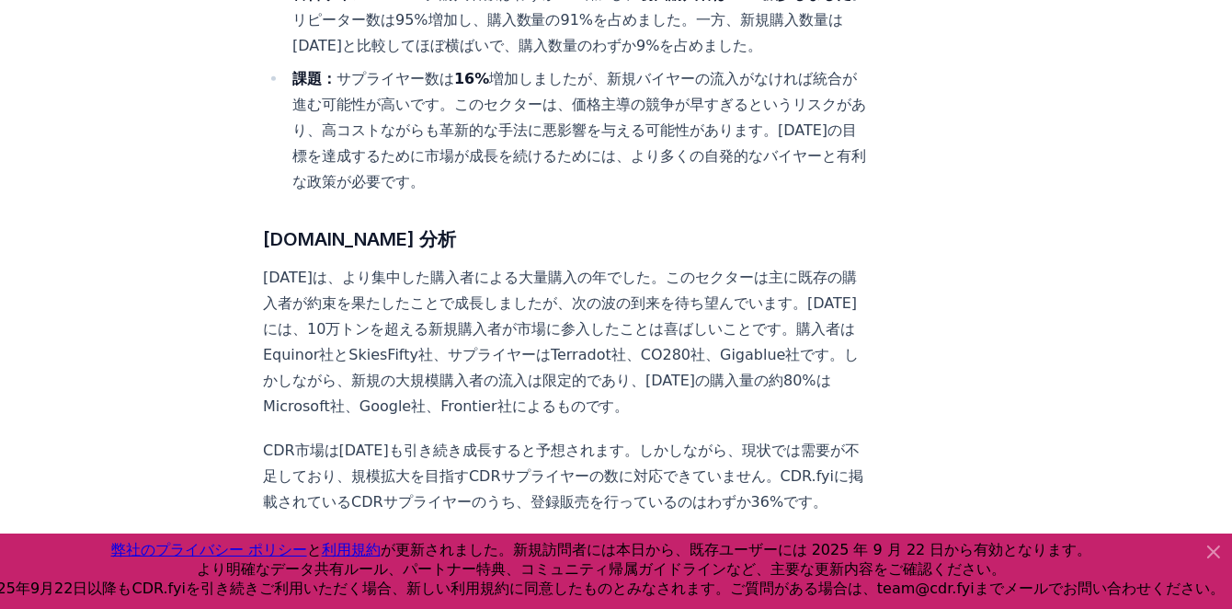
scroll to position [1190, 0]
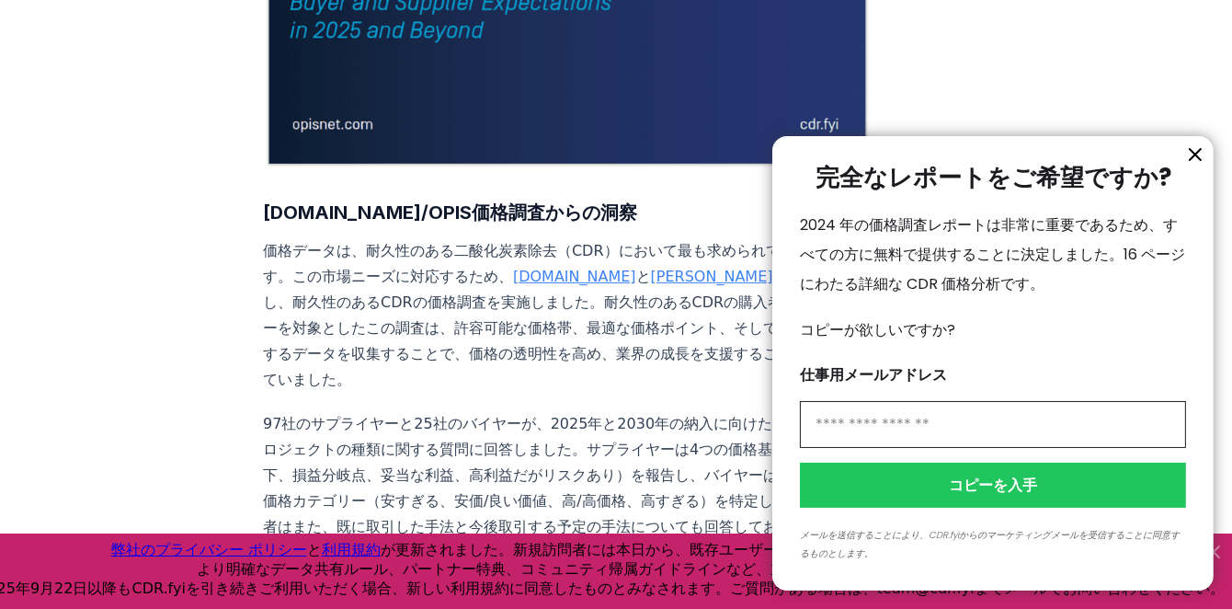
scroll to position [526, 0]
click at [1189, 145] on icon "情報" at bounding box center [1195, 154] width 22 height 22
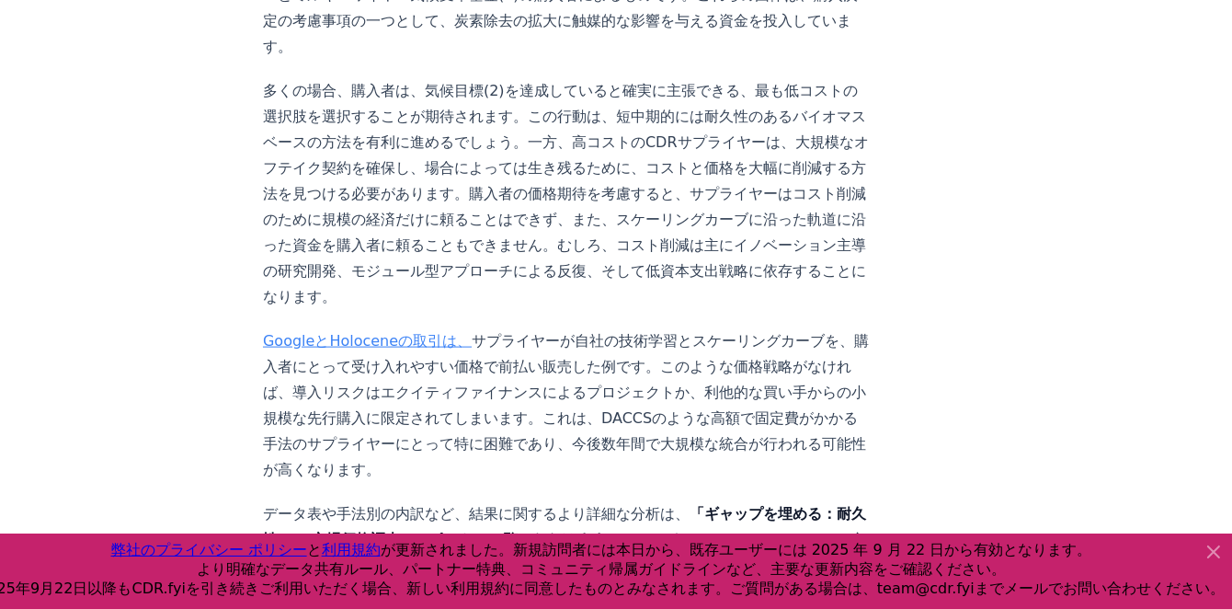
scroll to position [2949, 0]
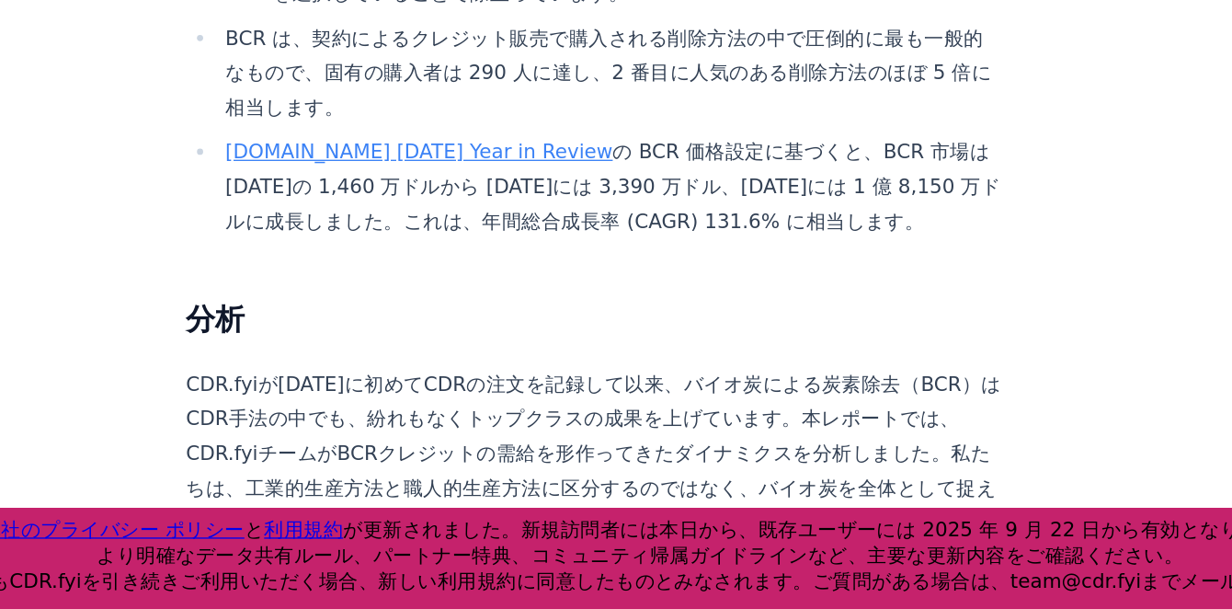
scroll to position [1036, 0]
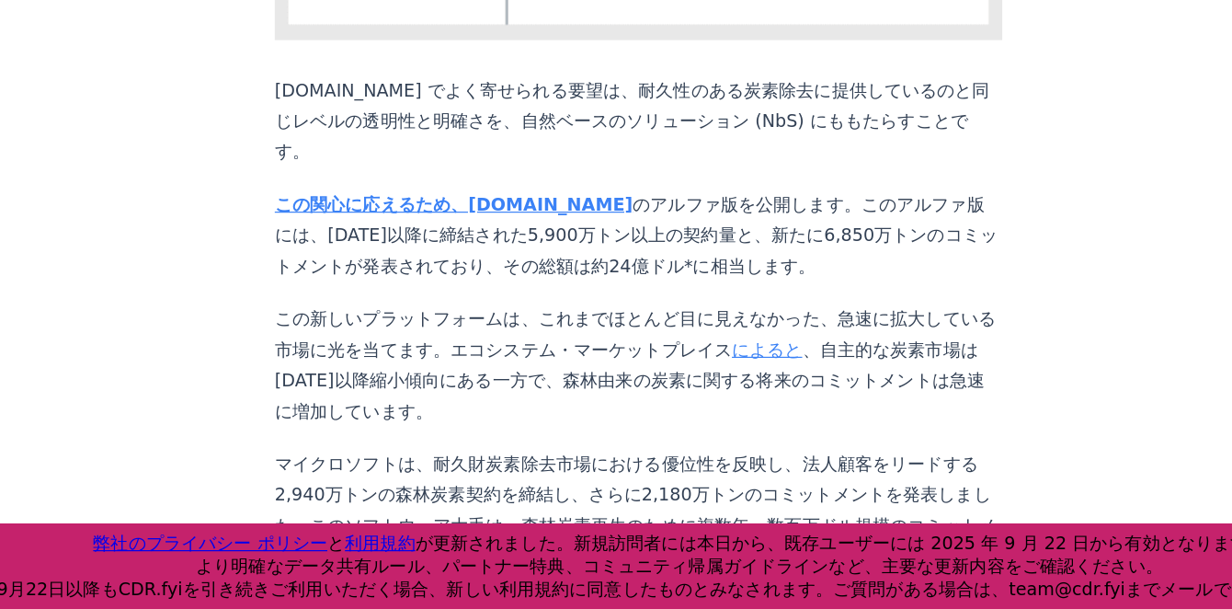
scroll to position [618, 0]
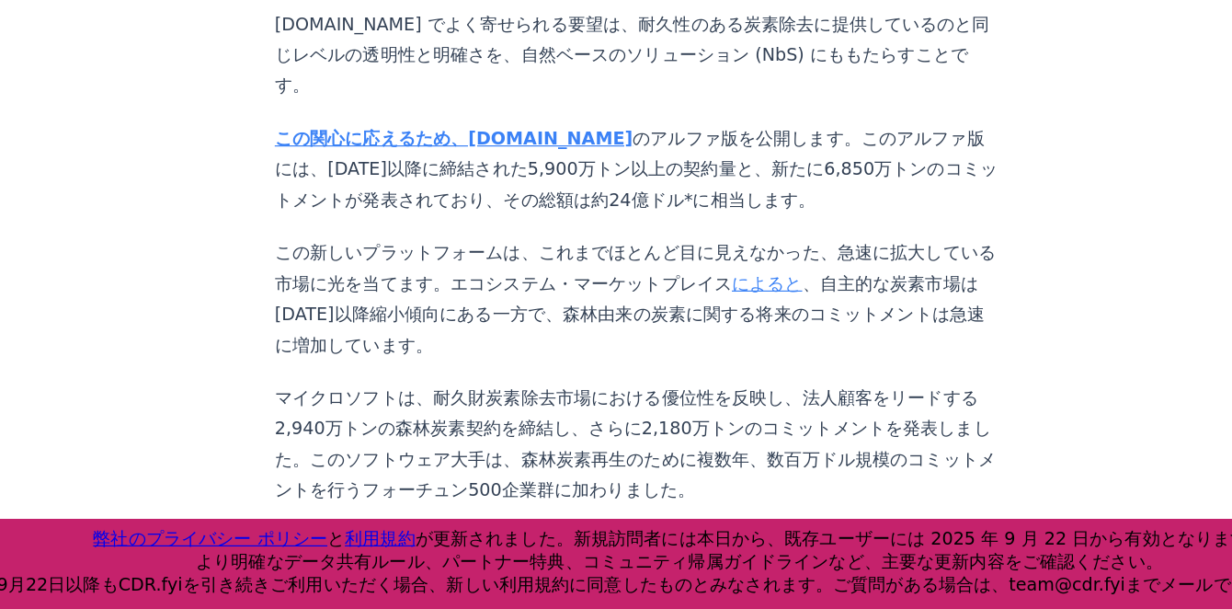
click at [988, 458] on div "2025年6月3日 新機能：森林炭素協定の追跡 CDR.fyi でよく寄せられる要望は、耐久性のある炭素除去に提供しているのと同じレベルの透明性と明確さを、自…" at bounding box center [616, 533] width 1232 height 2089
click at [873, 608] on div at bounding box center [616, 570] width 1232 height 75
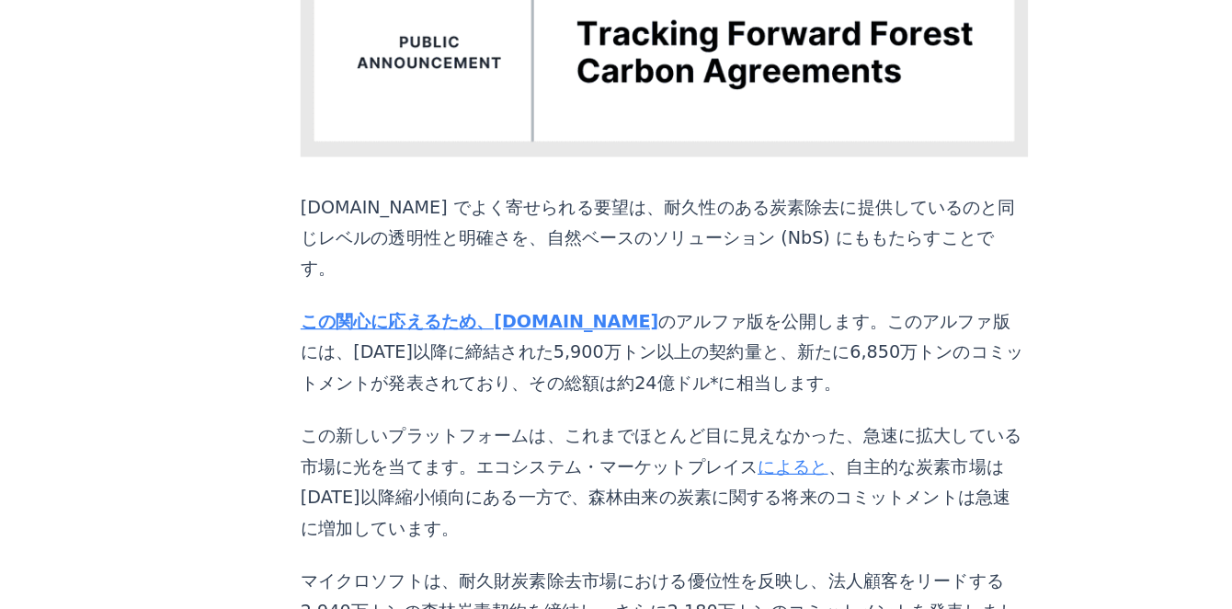
scroll to position [563, 0]
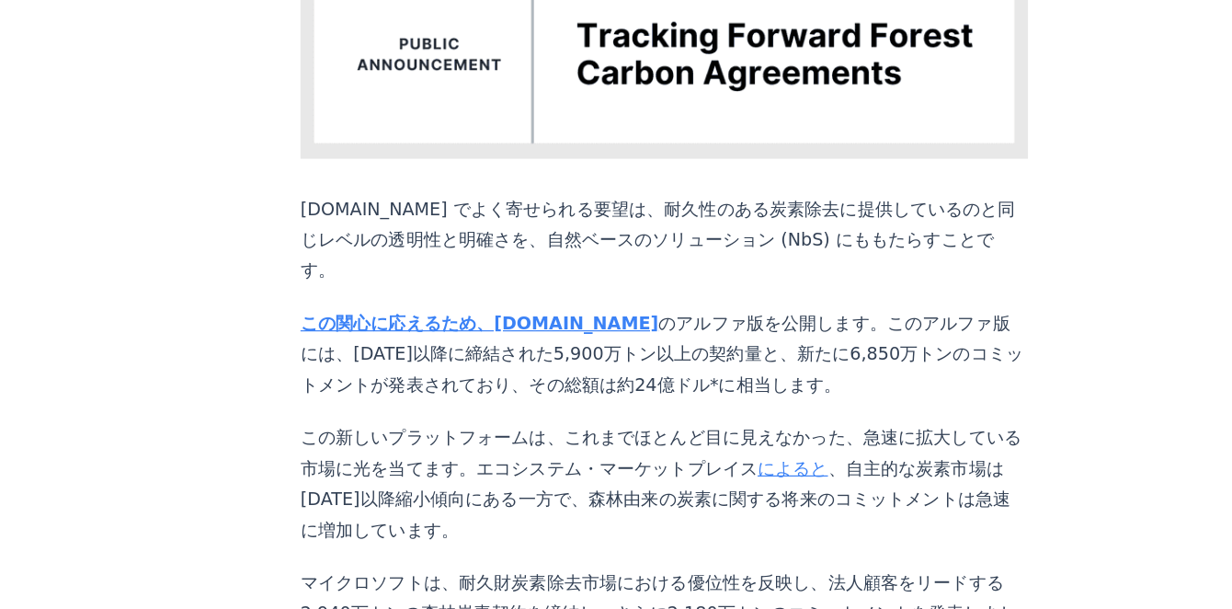
click at [563, 261] on font "この関心に応えるため、[DOMAIN_NAME]" at bounding box center [413, 269] width 300 height 17
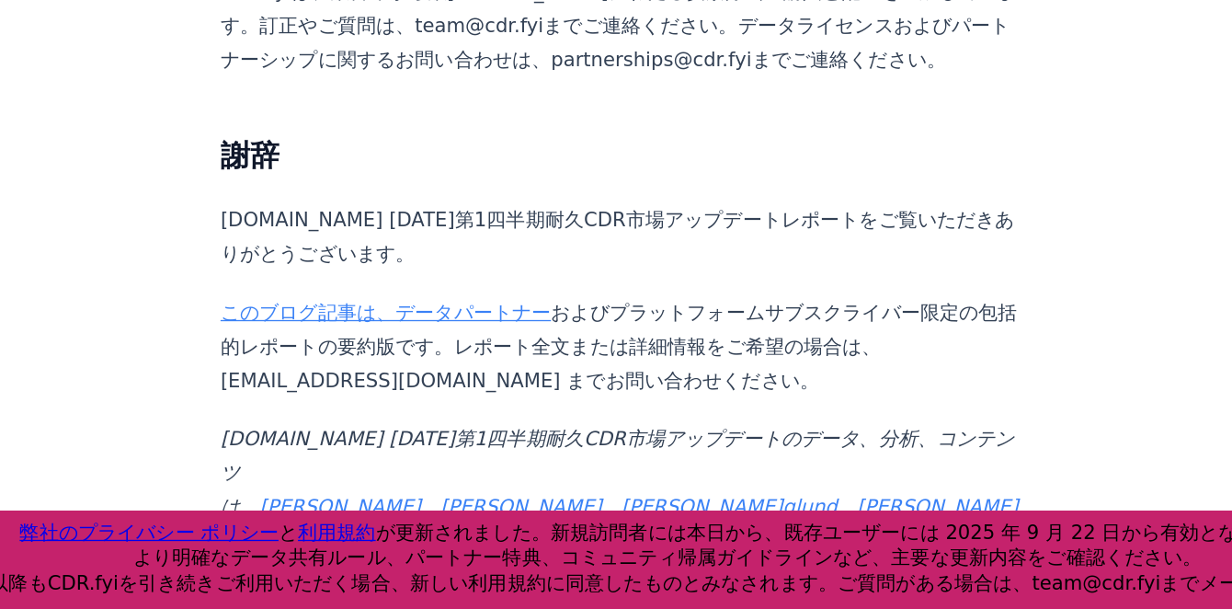
scroll to position [10114, 0]
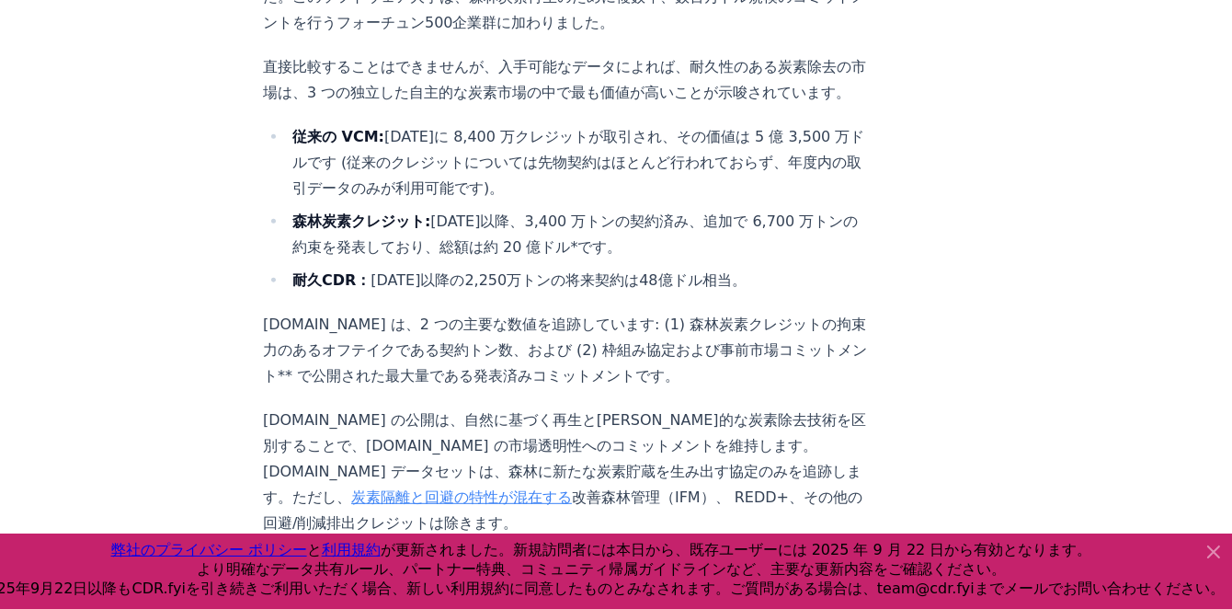
scroll to position [940, 0]
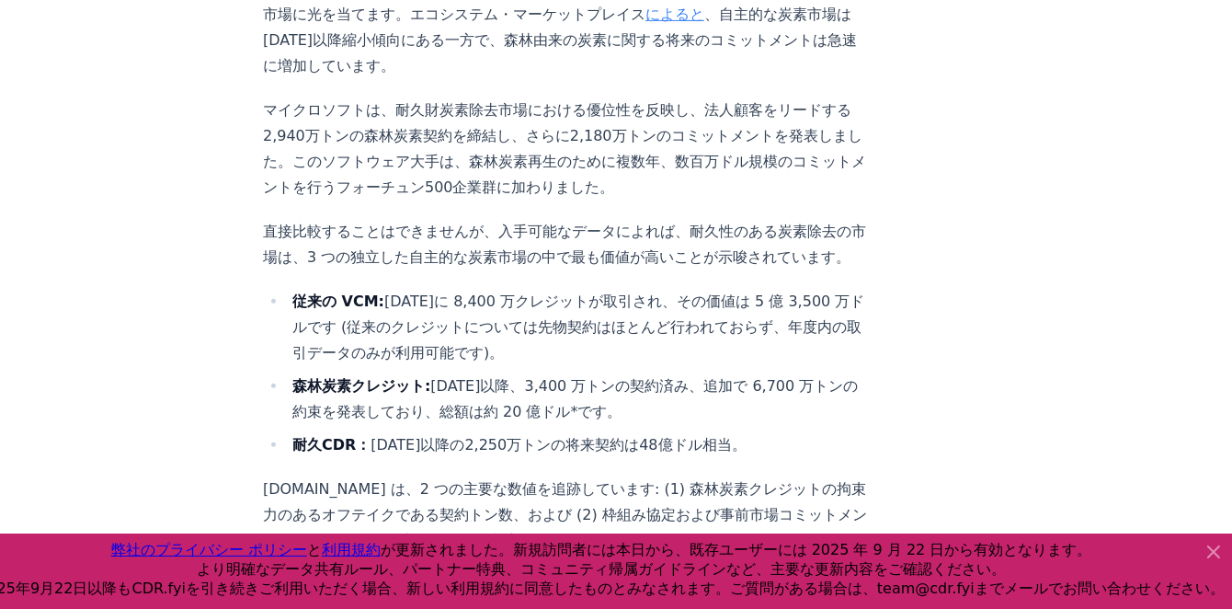
click at [827, 344] on article "[DATE] 新機能：森林炭素協定の追跡 [DOMAIN_NAME] でよく寄せられる要望は、耐久性のある炭素除去に提供しているのと同じレベルの透明性と明確さ…" at bounding box center [616, 211] width 706 height 2089
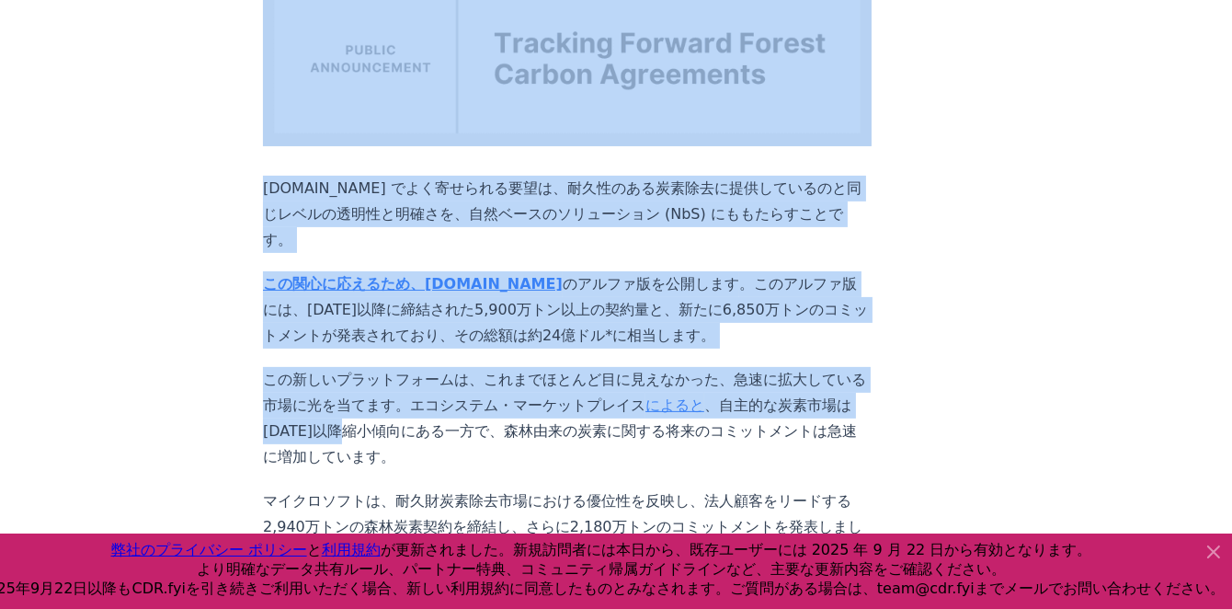
scroll to position [0, 0]
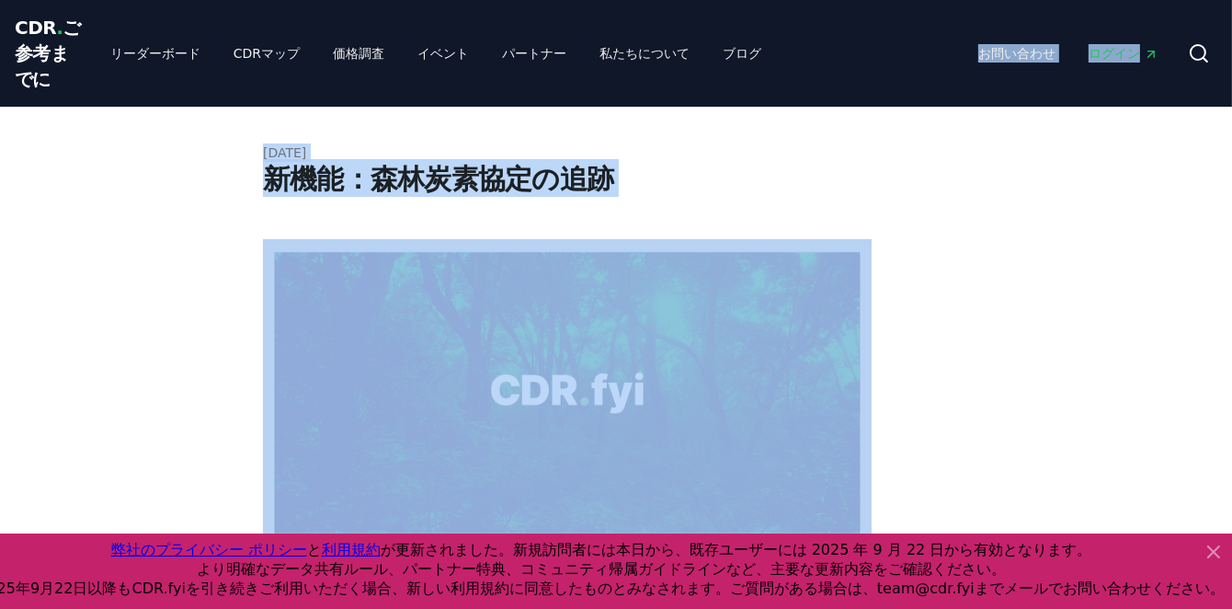
drag, startPoint x: 1048, startPoint y: 39, endPoint x: 1025, endPoint y: -63, distance: 104.6
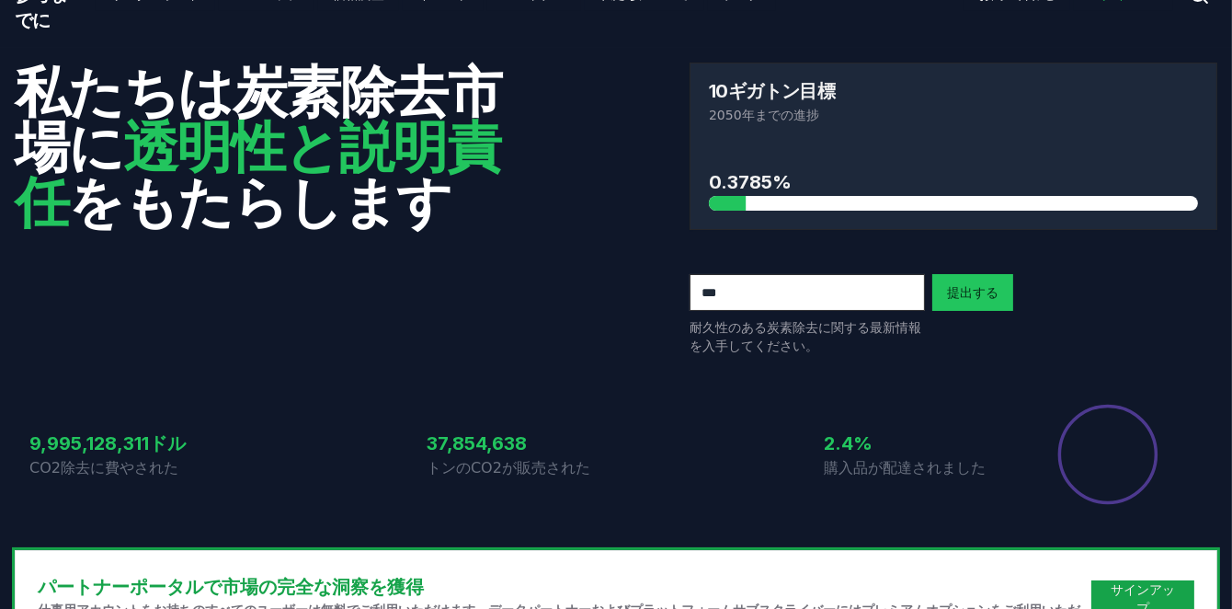
scroll to position [51, 0]
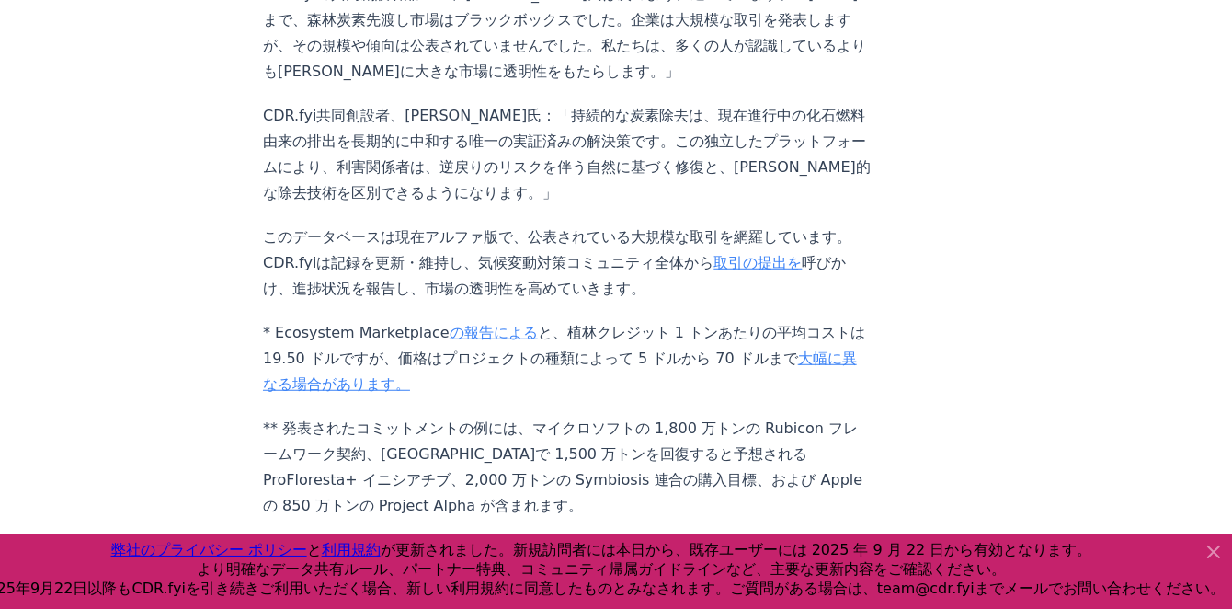
scroll to position [1677, 0]
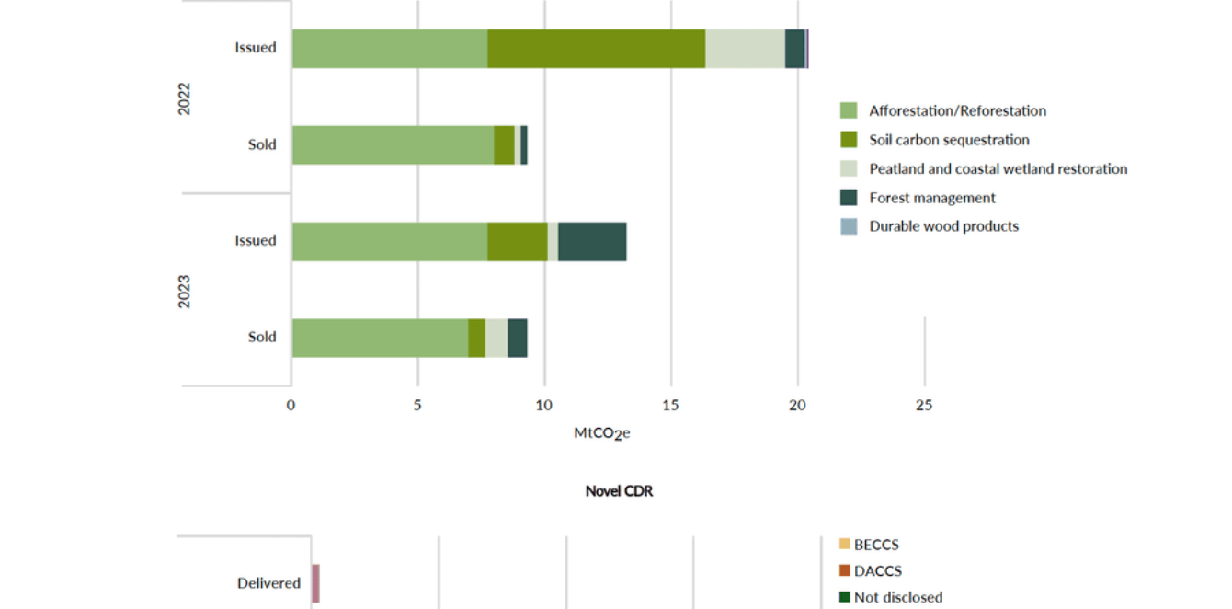
scroll to position [1784, 0]
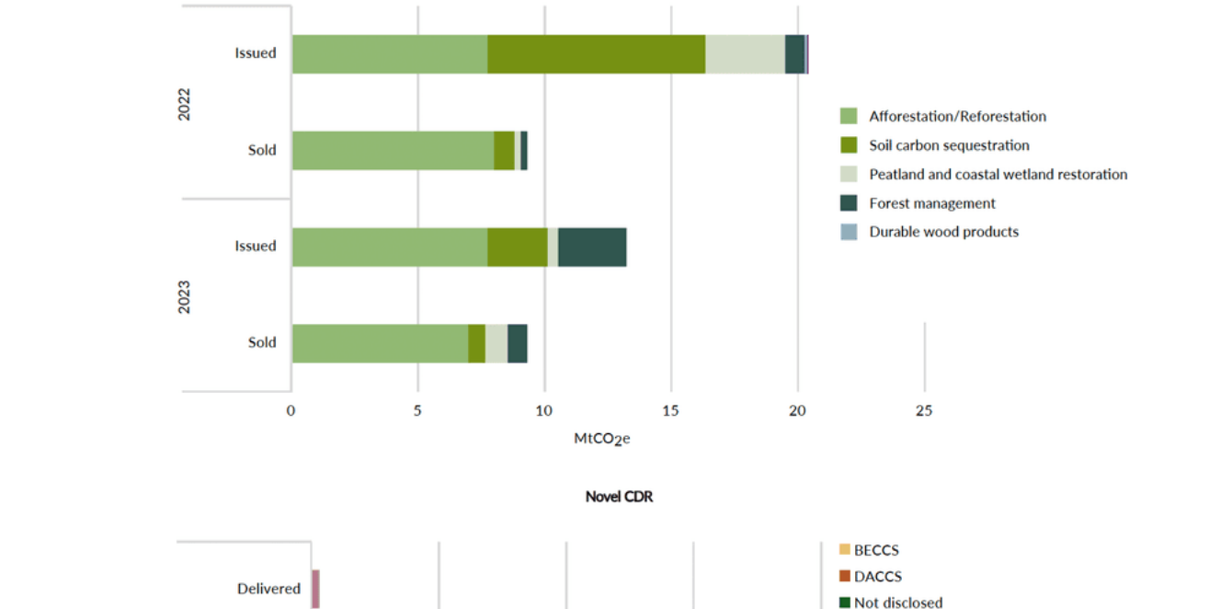
click at [426, 224] on img at bounding box center [567, 450] width 609 height 748
click at [477, 221] on img at bounding box center [567, 450] width 609 height 748
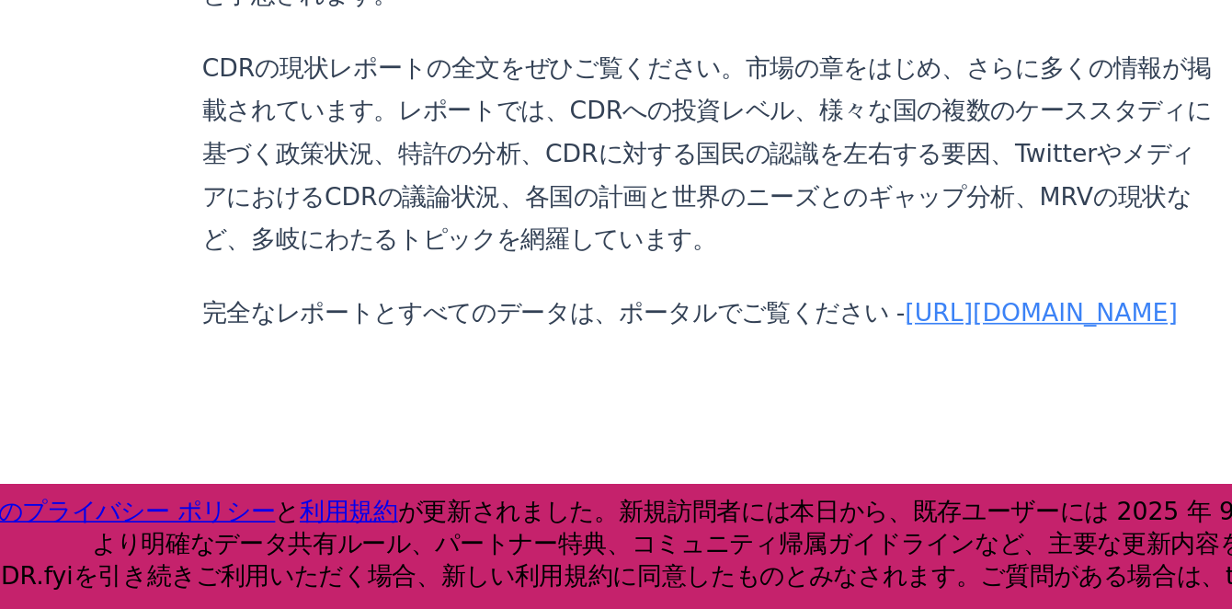
scroll to position [3255, 0]
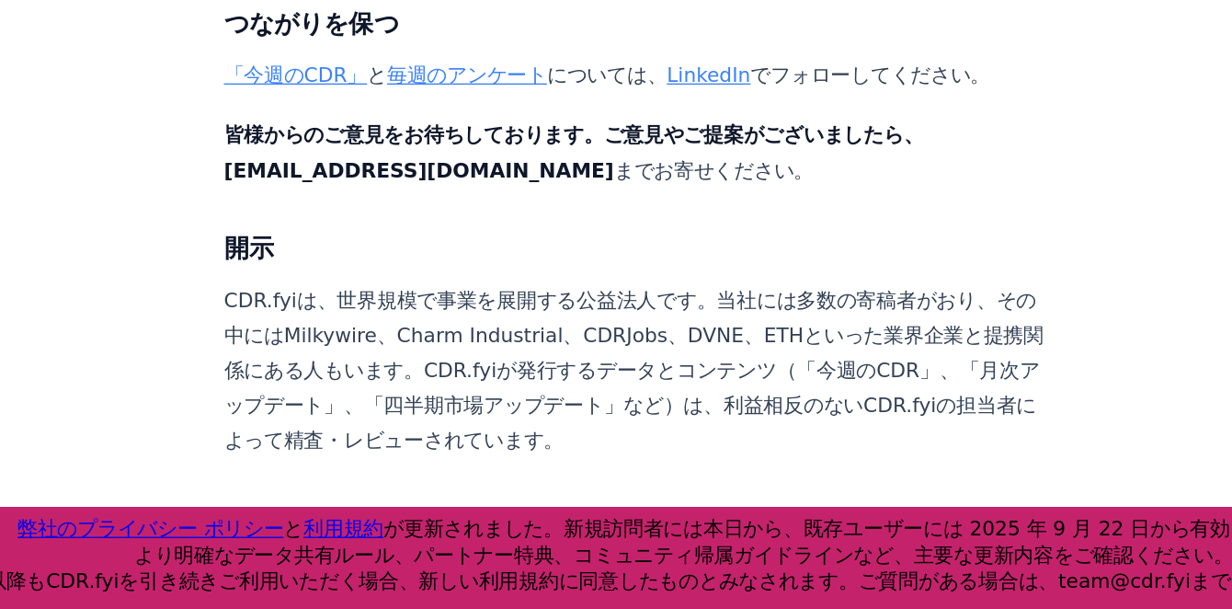
scroll to position [10019, 0]
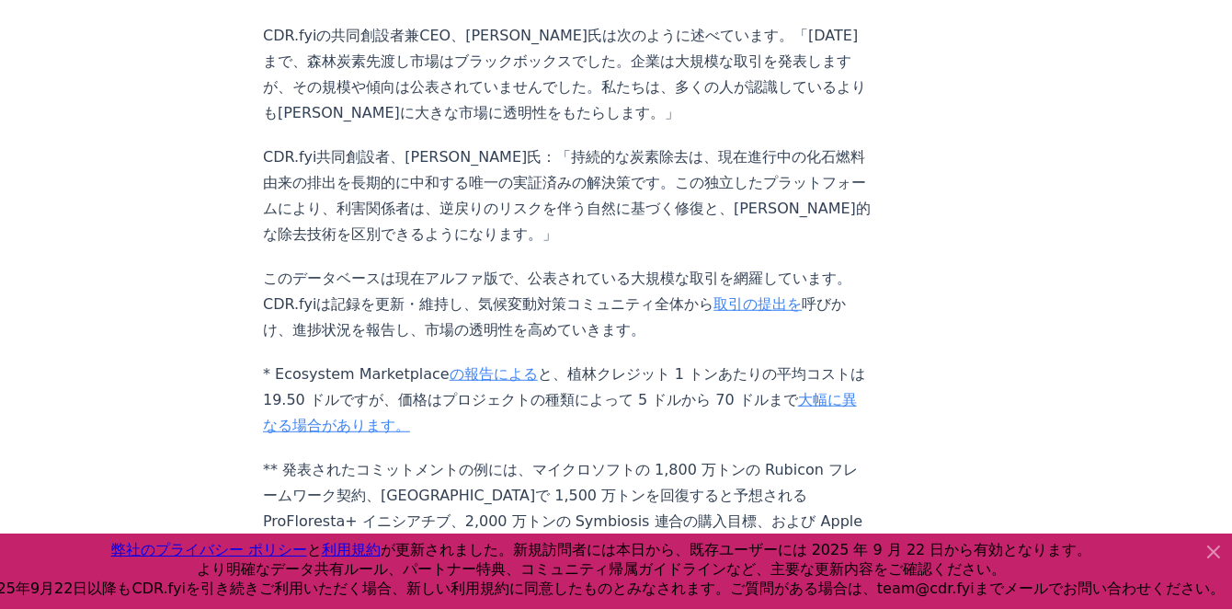
scroll to position [1635, 0]
click at [479, 366] on font "の報告による" at bounding box center [494, 374] width 88 height 17
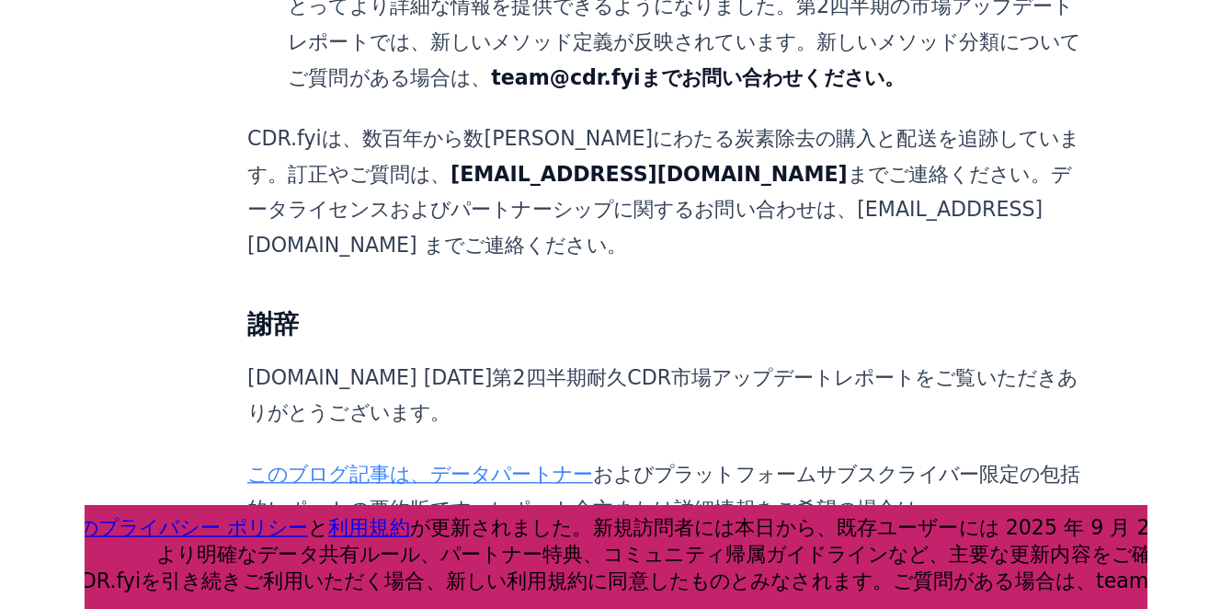
scroll to position [11226, 0]
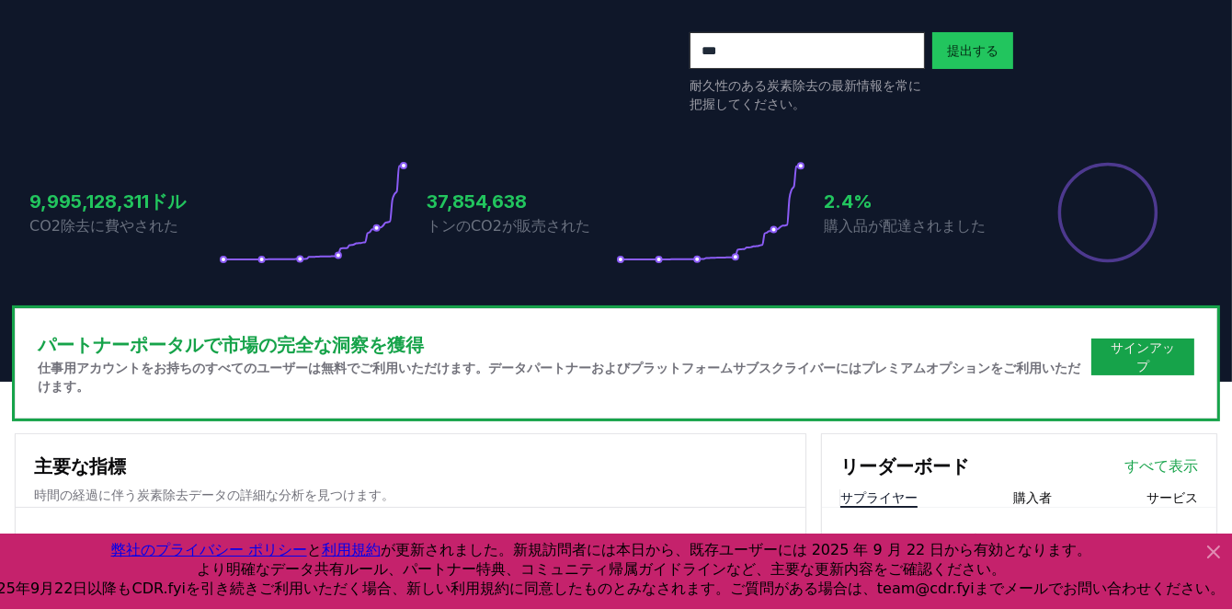
scroll to position [288, 0]
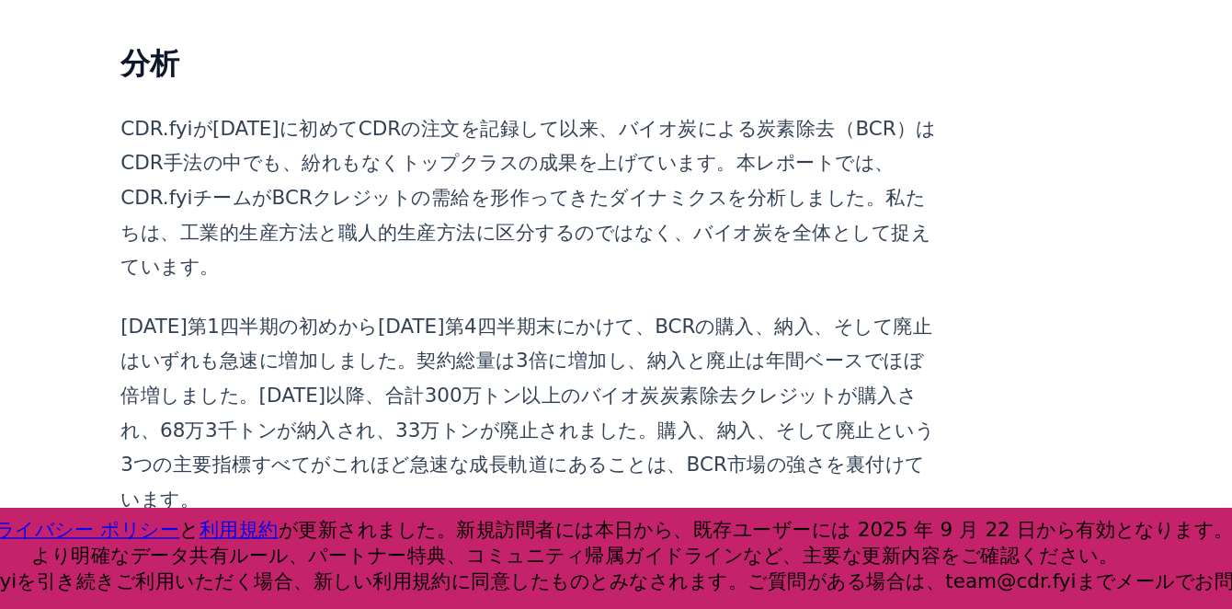
scroll to position [1225, 0]
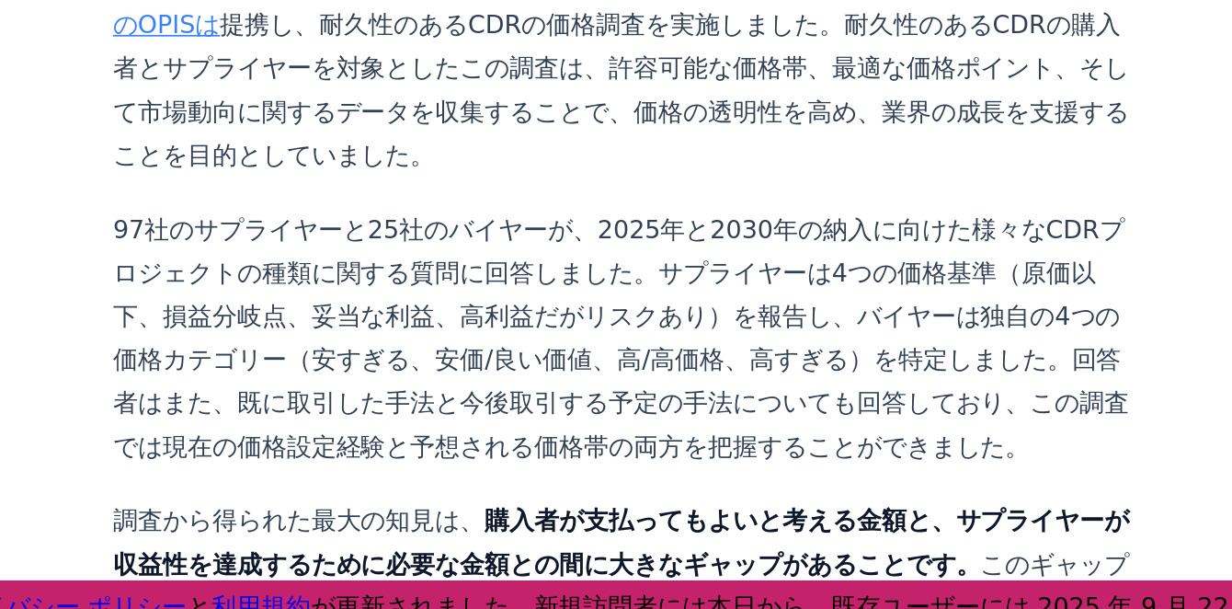
scroll to position [625, 0]
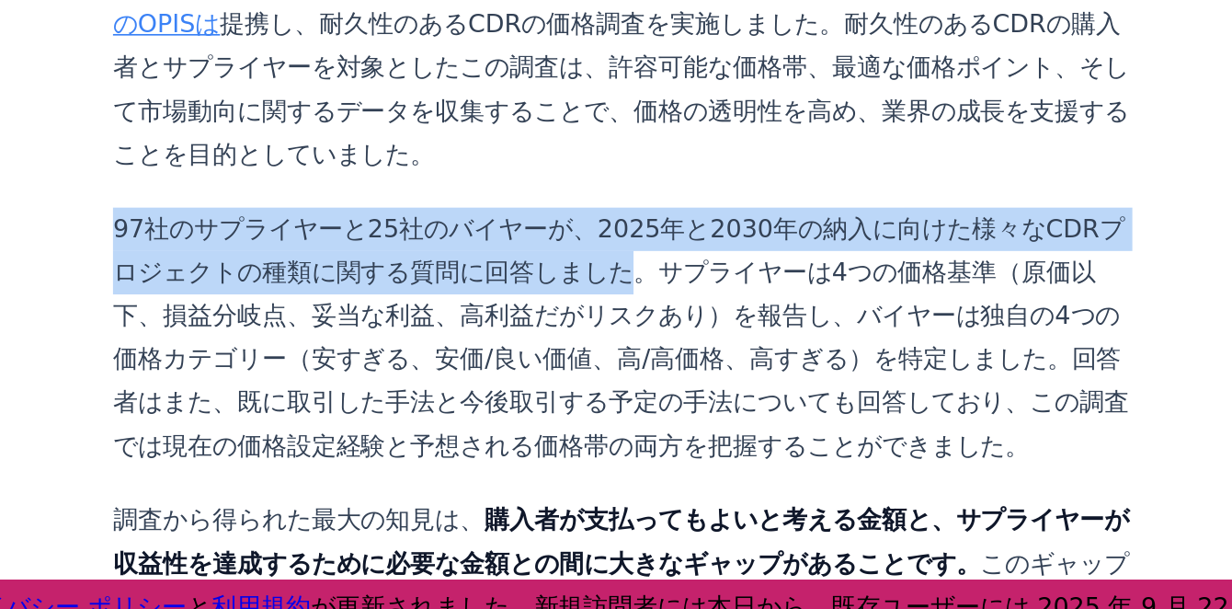
drag, startPoint x: 260, startPoint y: 291, endPoint x: 492, endPoint y: 322, distance: 233.7
copy font "97社のサプライヤーと25社のバイヤーが、[DATE]と[DATE]の納入に向けた様々なCDRプロジェクトの種類に関する質問に回答しました"
click at [492, 322] on font "97社のサプライヤーと25社のバイヤーが、2025年と2030年の納入に向けた様々なCDRプロジェクトの種類に関する質問に回答しました。サプライヤーは4つの価…" at bounding box center [564, 389] width 603 height 146
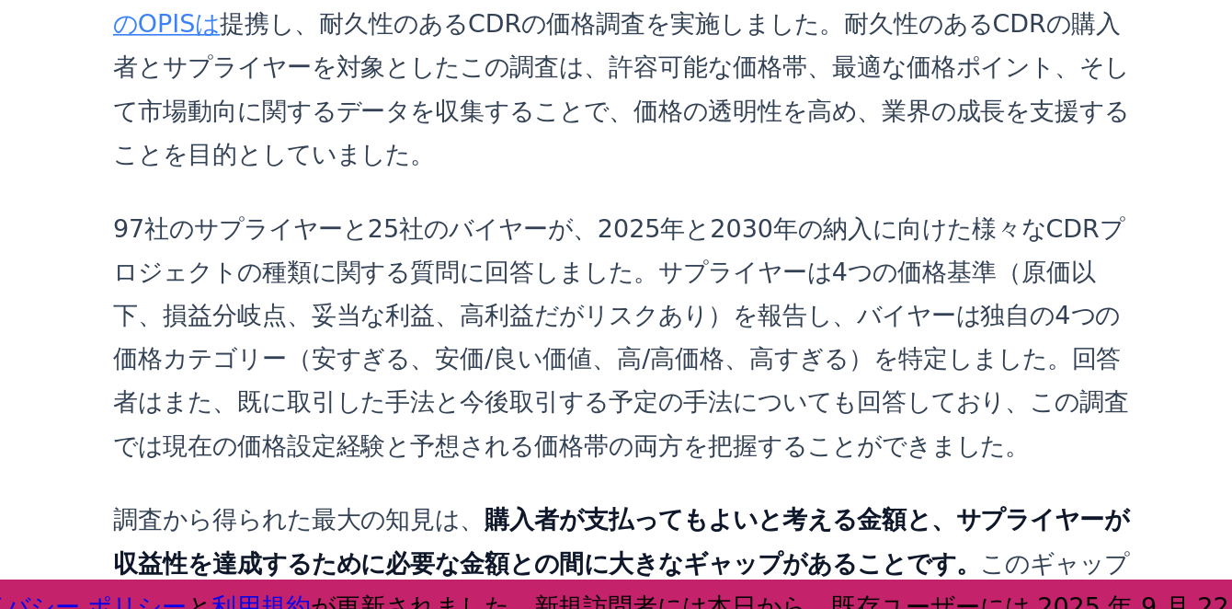
click at [623, 358] on font "97社のサプライヤーと25社のバイヤーが、2025年と2030年の納入に向けた様々なCDRプロジェクトの種類に関する質問に回答しました。サプライヤーは4つの価…" at bounding box center [564, 389] width 603 height 146
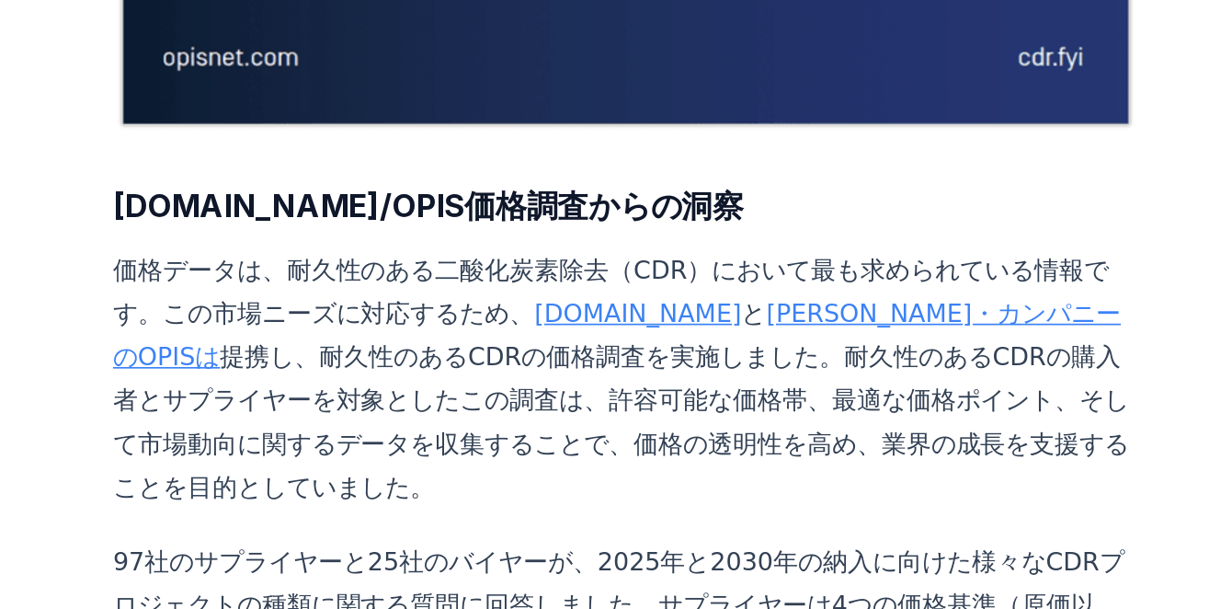
scroll to position [610, 0]
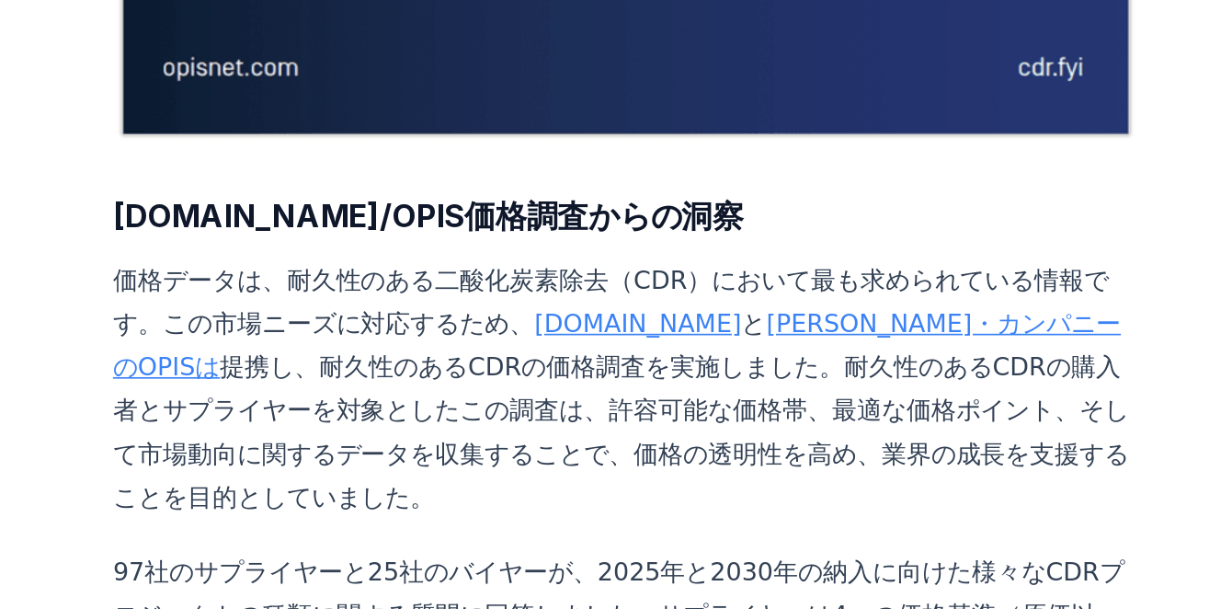
drag, startPoint x: 663, startPoint y: 165, endPoint x: 598, endPoint y: 203, distance: 75.8
click at [598, 210] on font "提携し、耐久性のあるCDRの価格調査を実施しました。耐久性のあるCDRの購入者とサプライヤーを対象としたこの調査は、許容可能な価格帯、最適な価格ポイント、そし…" at bounding box center [564, 257] width 603 height 95
click at [567, 184] on font "ダウ・ジョーンズ・カンパニーのOPISは" at bounding box center [562, 205] width 598 height 43
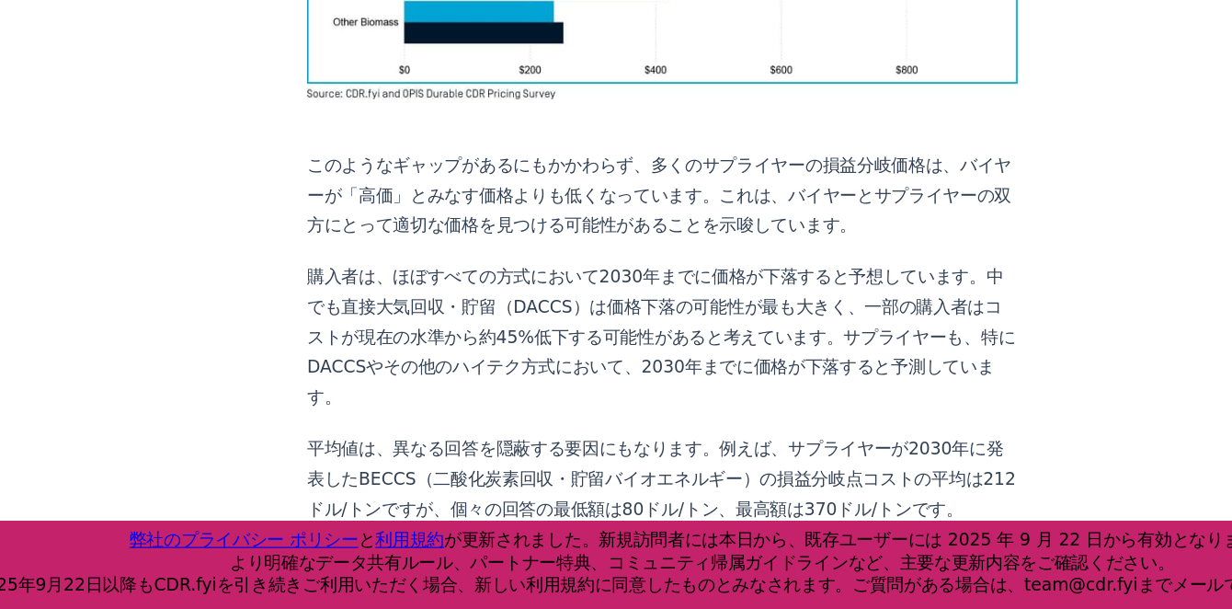
scroll to position [1641, 0]
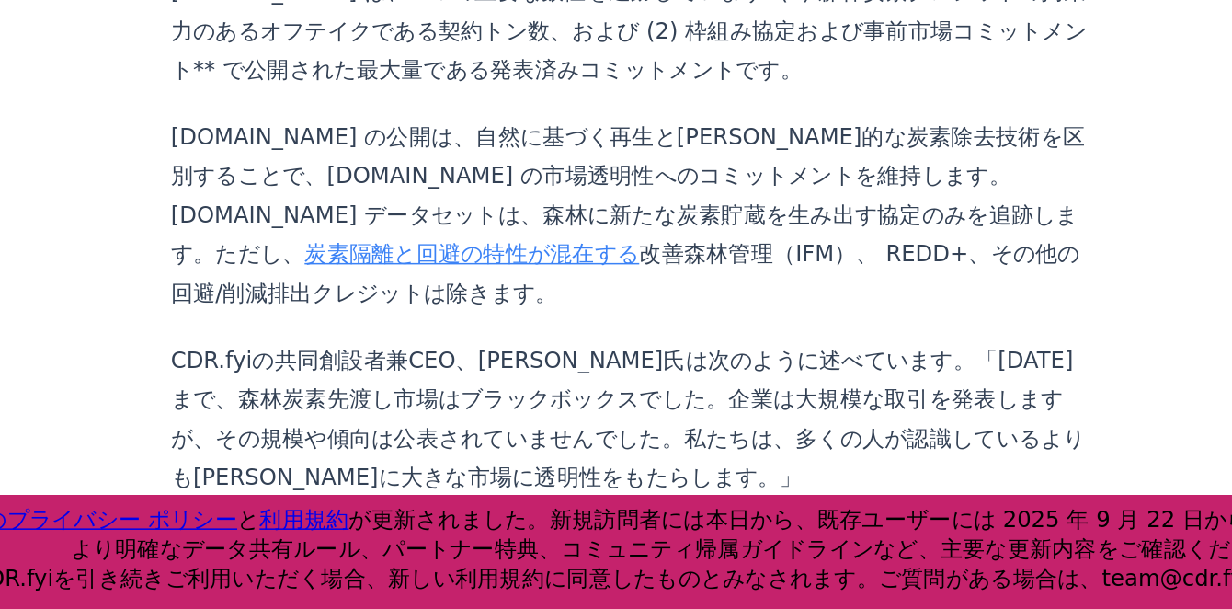
scroll to position [1231, 0]
